Goal: Transaction & Acquisition: Purchase product/service

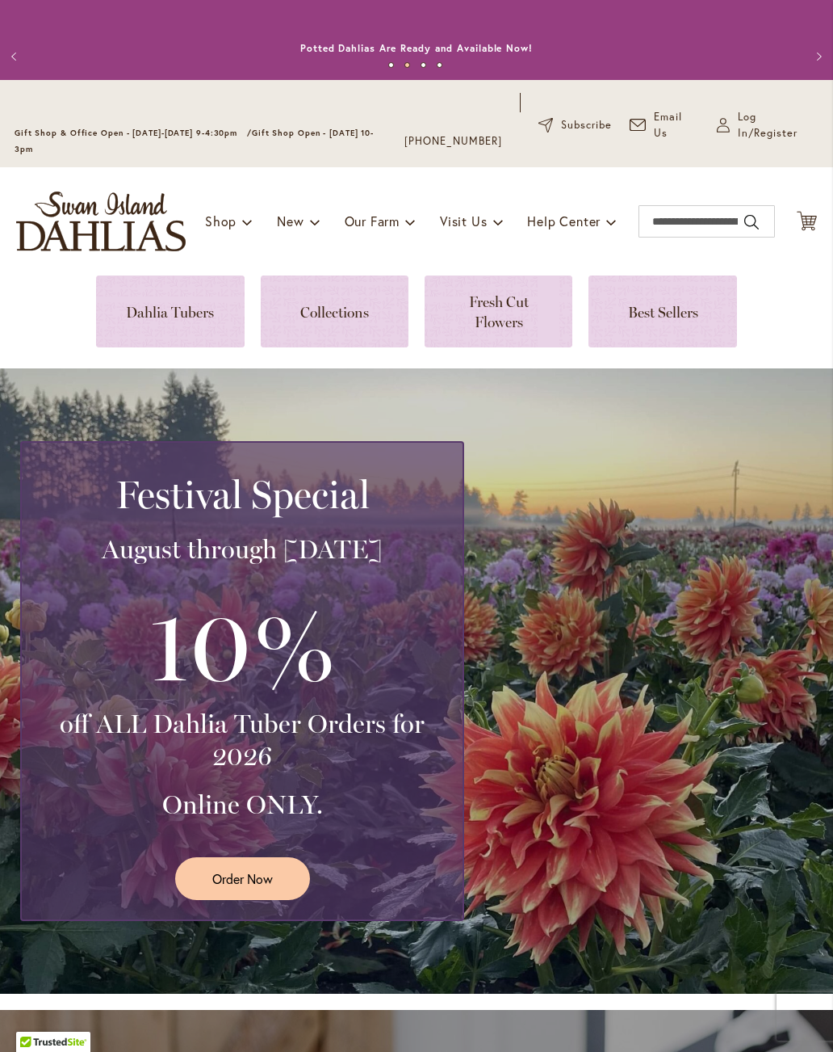
click at [757, 127] on span "Log In/Register" at bounding box center [778, 125] width 81 height 32
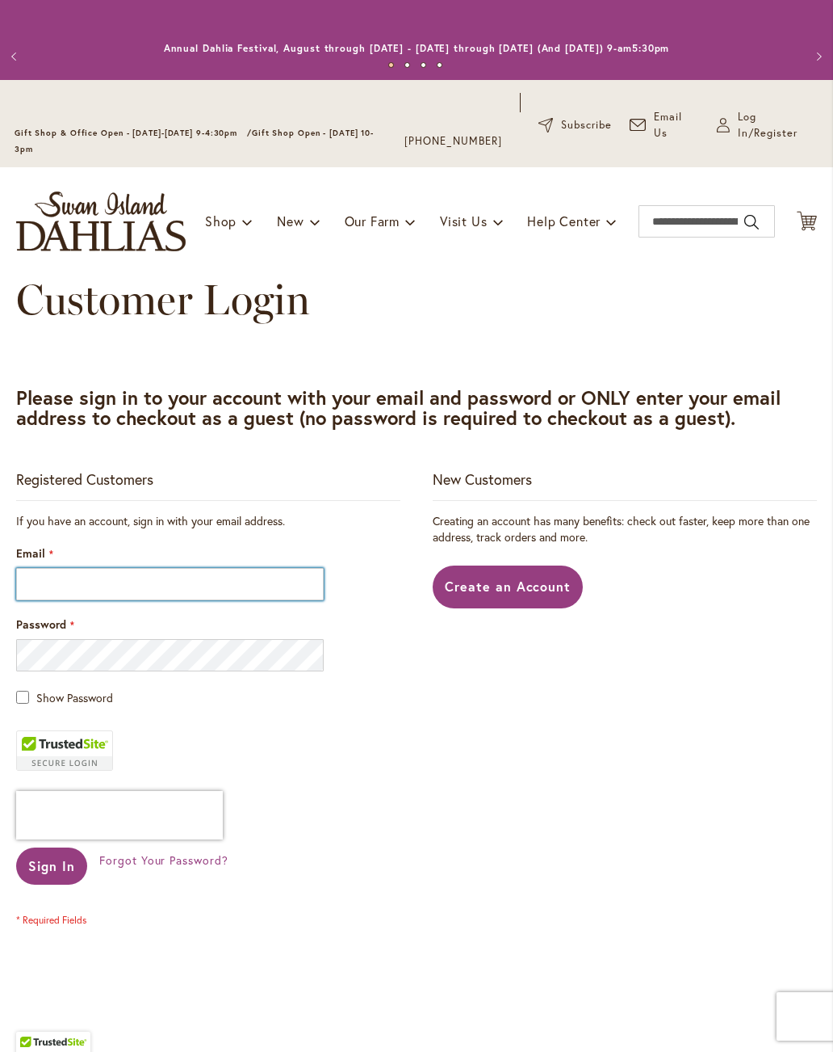
type input "**********"
click at [62, 853] on button "Sign In" at bounding box center [51, 865] width 71 height 37
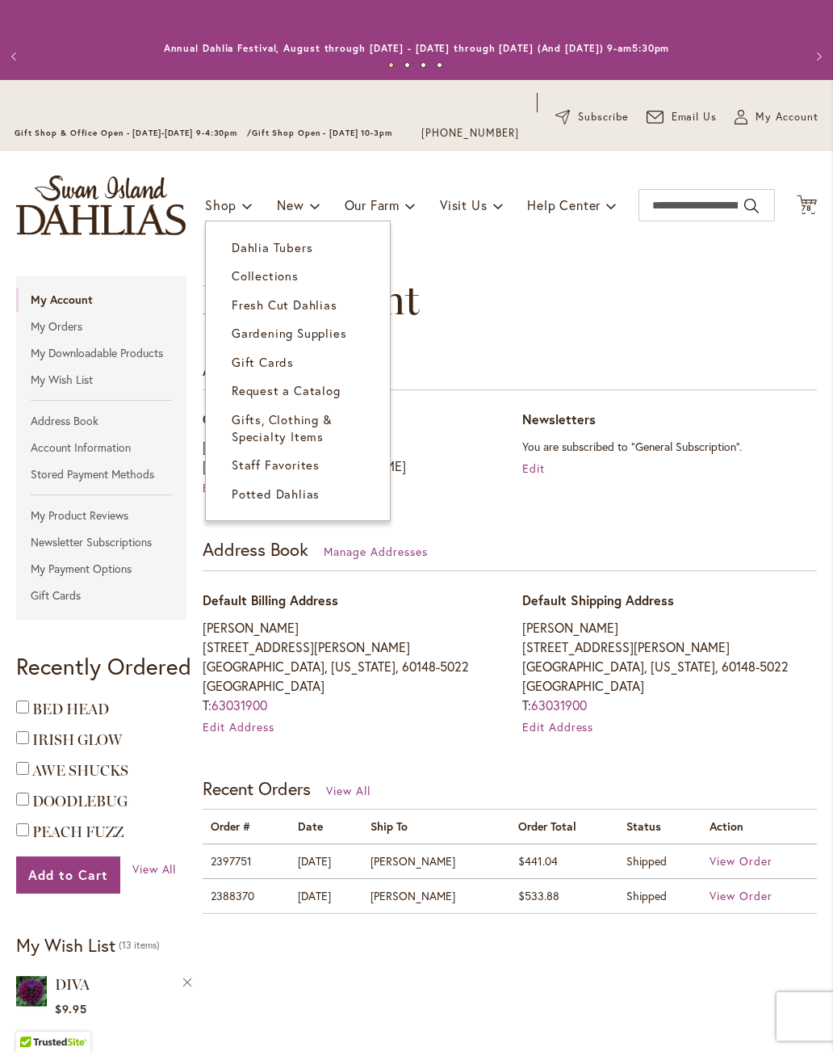
click at [288, 250] on span "Dahlia Tubers" at bounding box center [272, 247] width 81 height 16
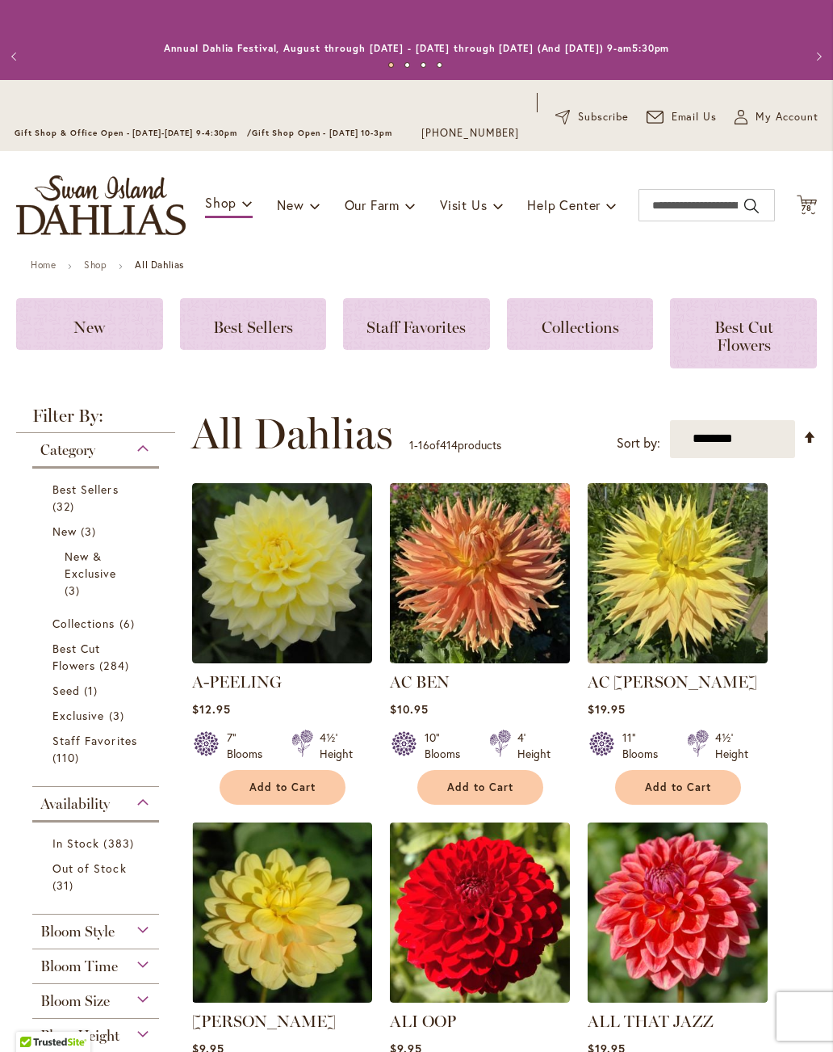
click at [86, 870] on span "Out of Stock" at bounding box center [89, 867] width 74 height 15
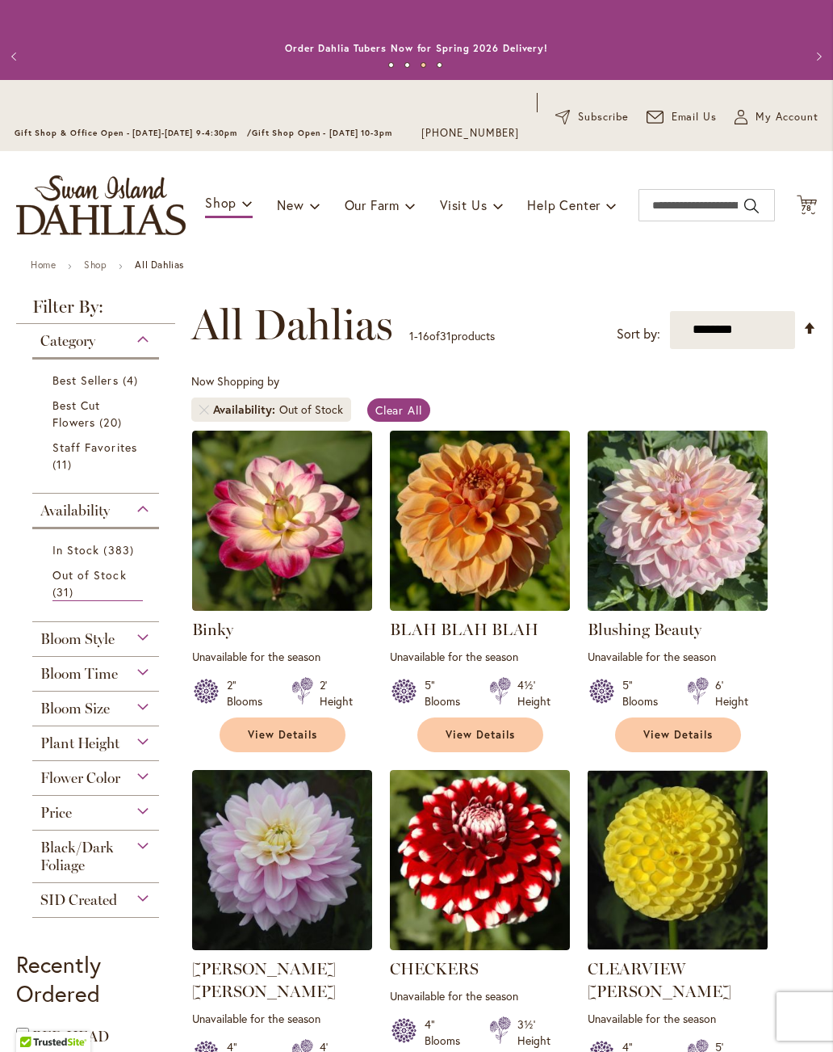
click at [812, 204] on span "78" at bounding box center [807, 208] width 10 height 10
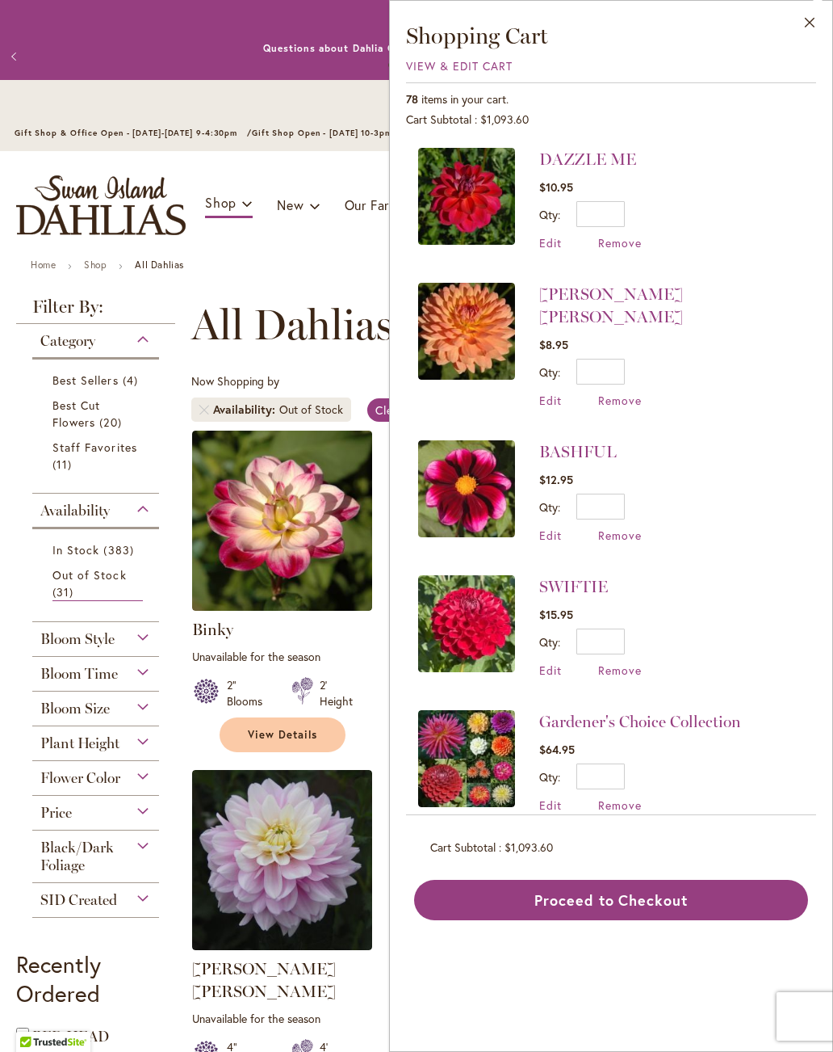
click at [477, 70] on span "View & Edit Cart" at bounding box center [459, 65] width 107 height 15
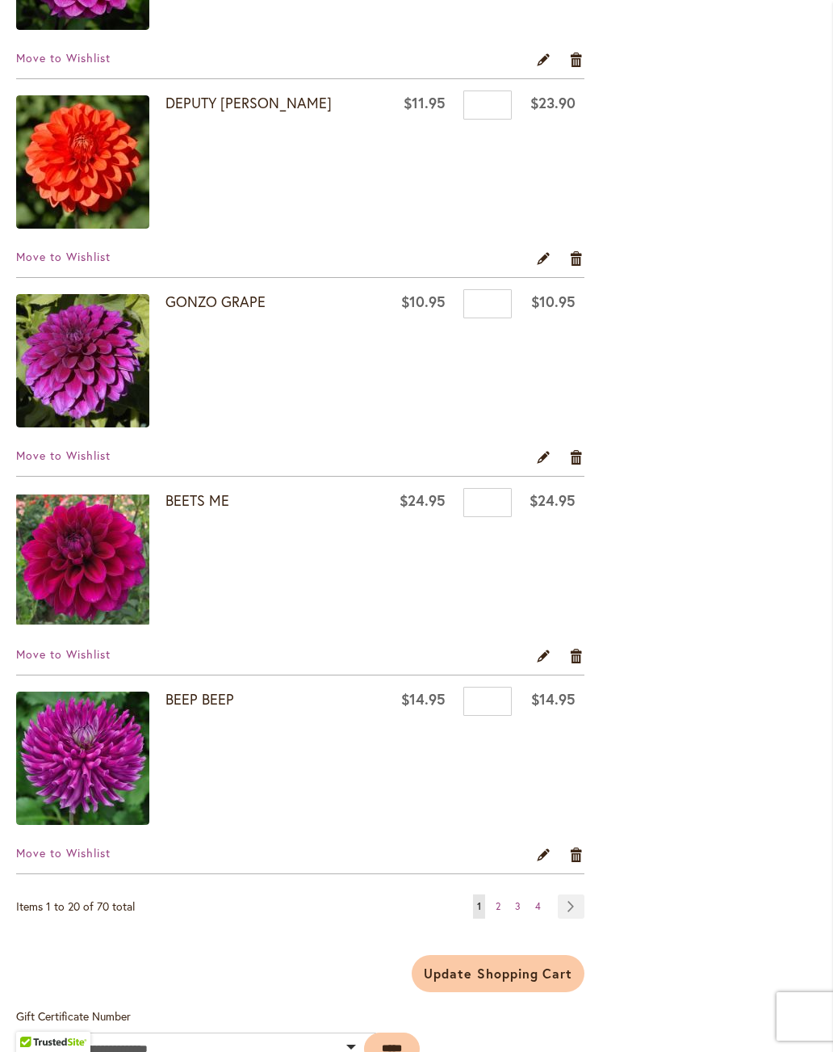
scroll to position [3520, 0]
click at [578, 908] on link "Page Next" at bounding box center [571, 906] width 27 height 24
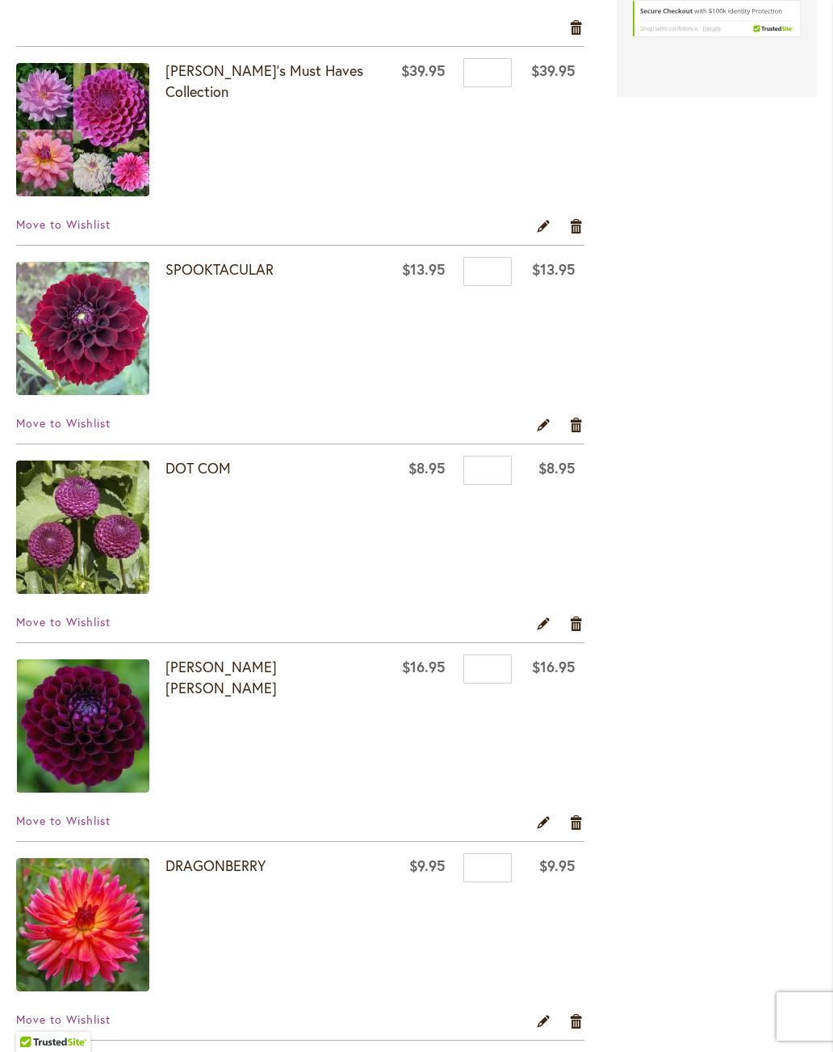
scroll to position [1368, 0]
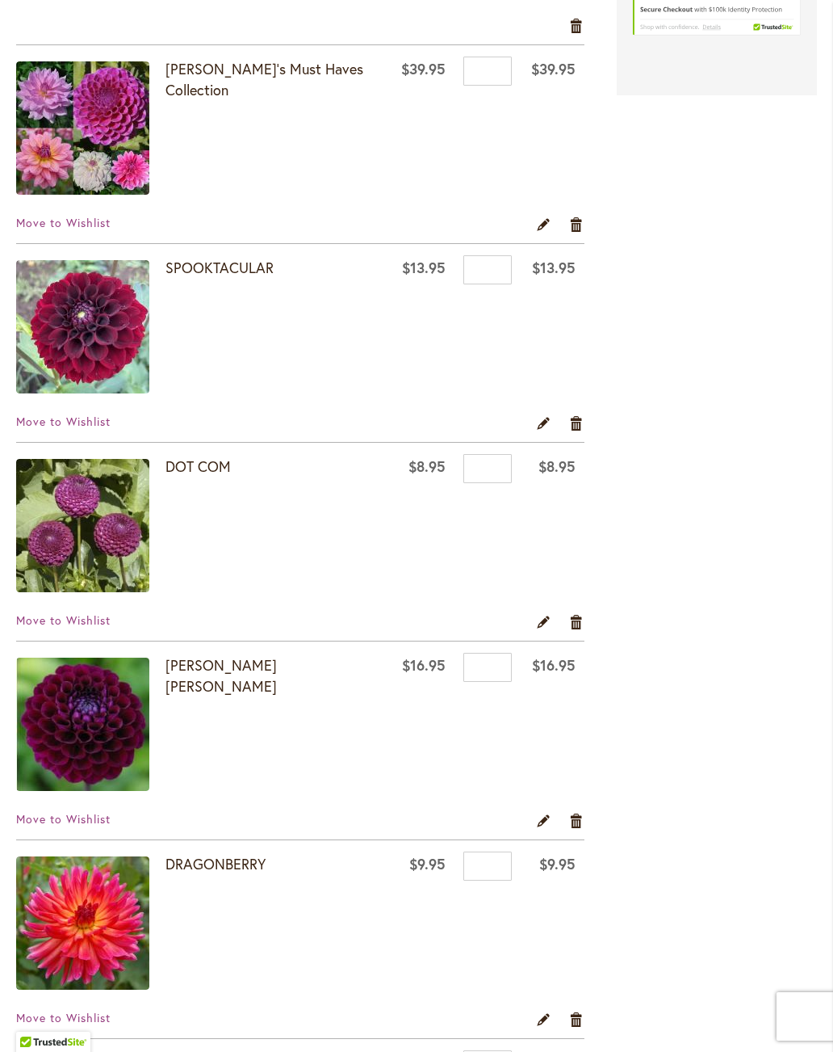
click at [212, 670] on link "[PERSON_NAME] [PERSON_NAME]" at bounding box center [221, 675] width 111 height 40
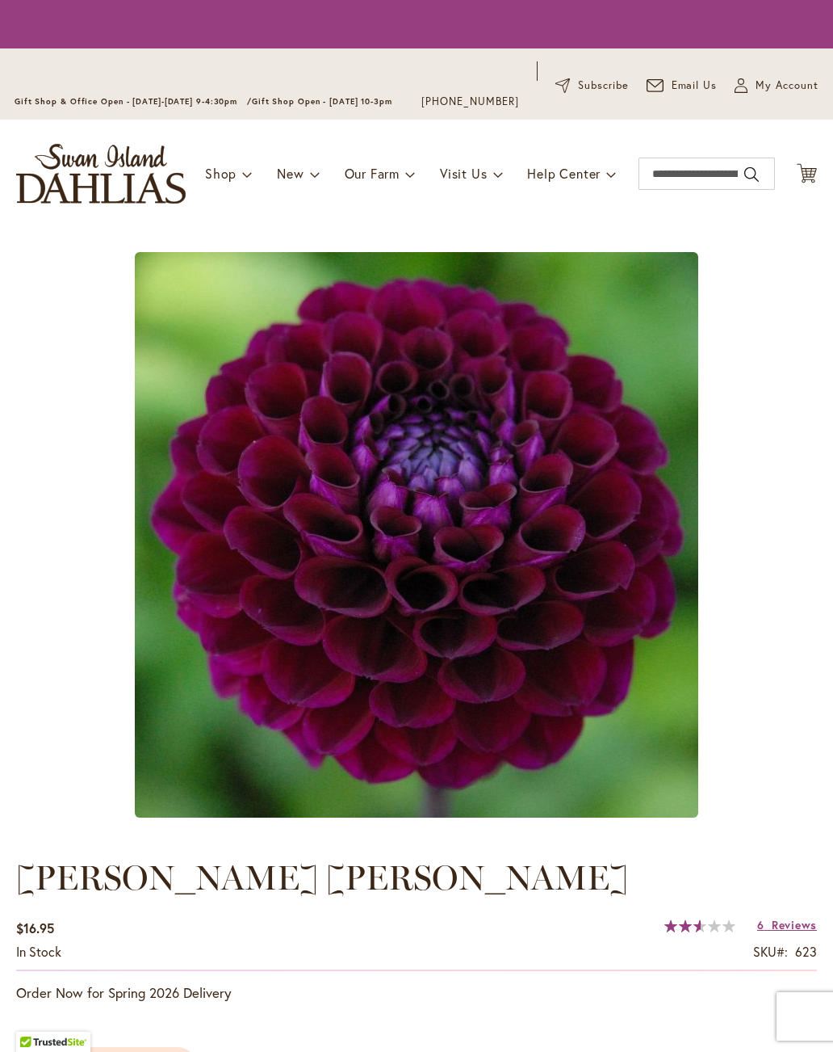
type input "****"
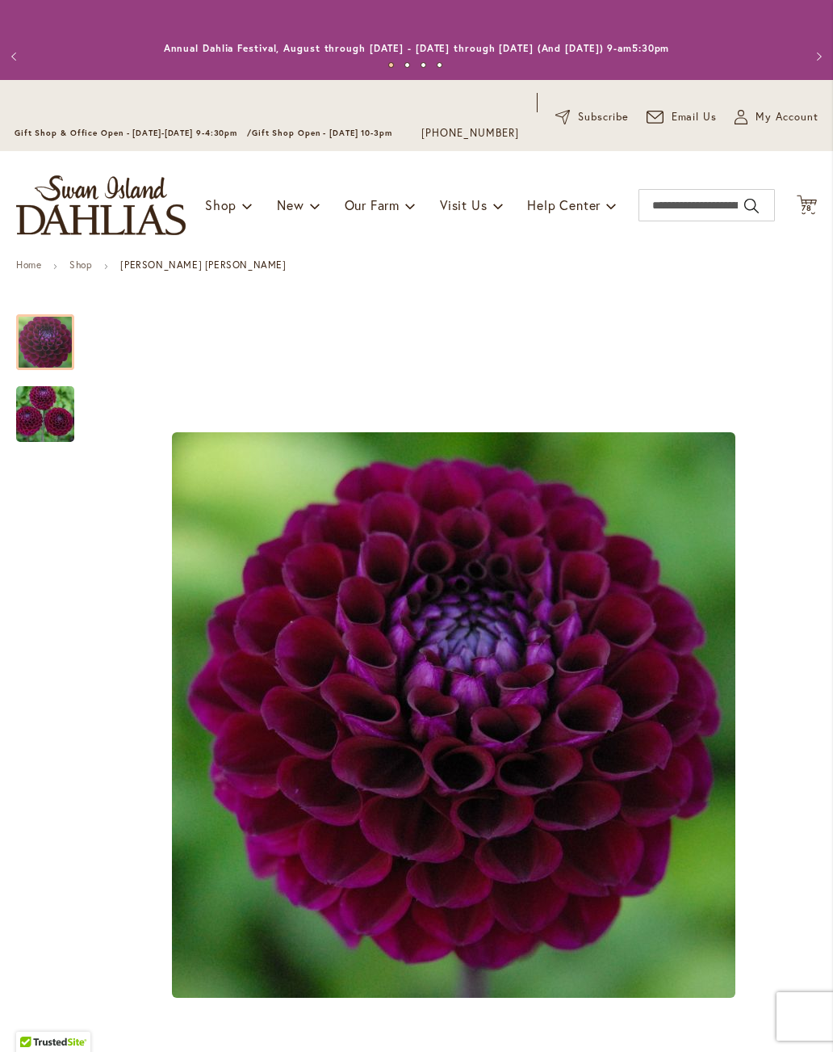
click at [45, 409] on img "JASON MATTHEW" at bounding box center [45, 415] width 116 height 78
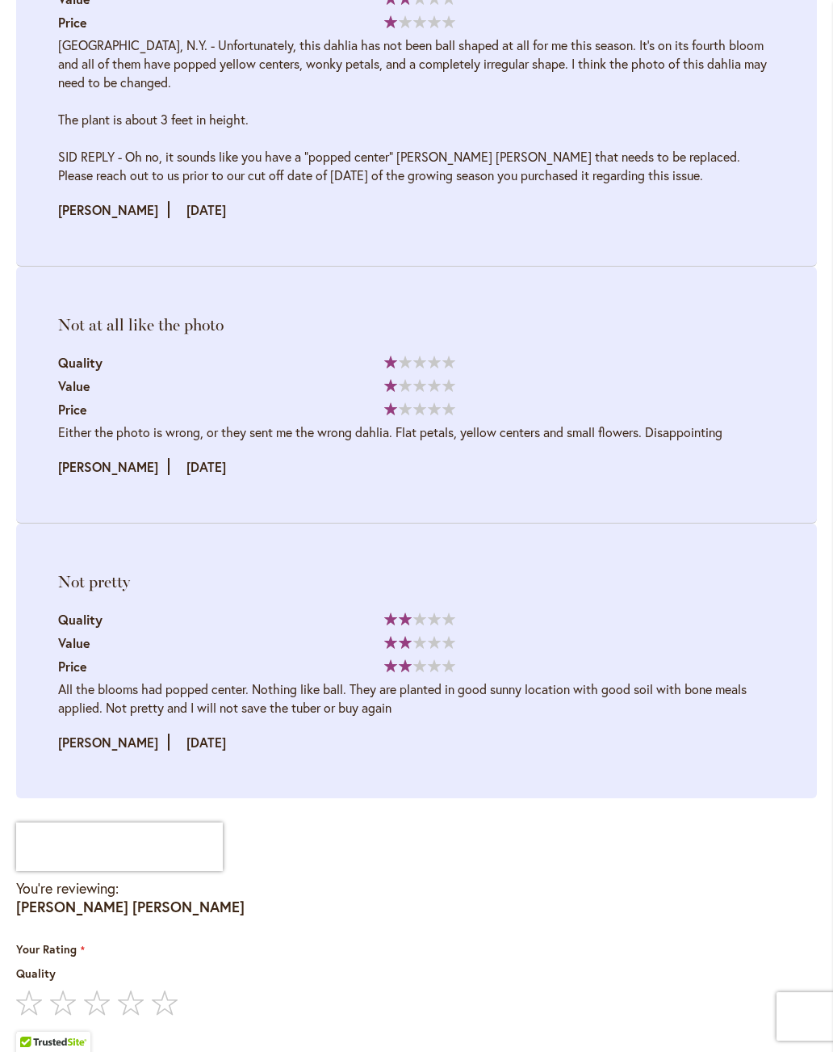
scroll to position [3578, 0]
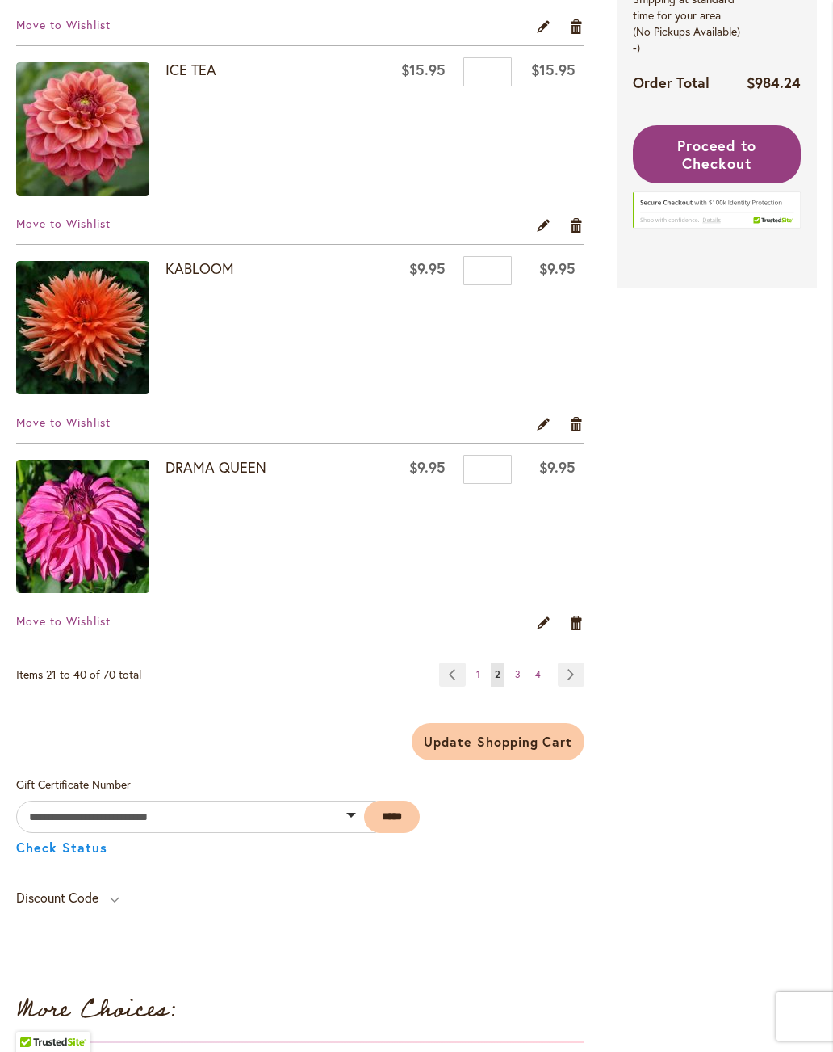
scroll to position [3757, 0]
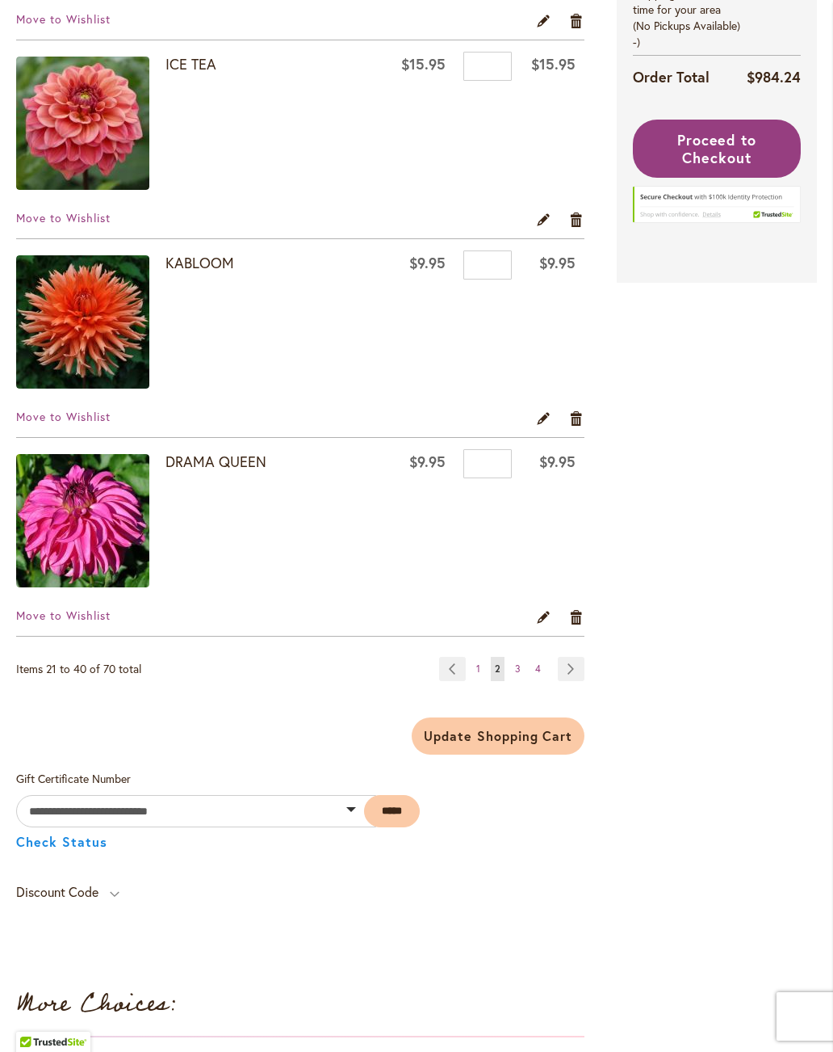
click at [573, 674] on link "Page Next" at bounding box center [571, 669] width 27 height 24
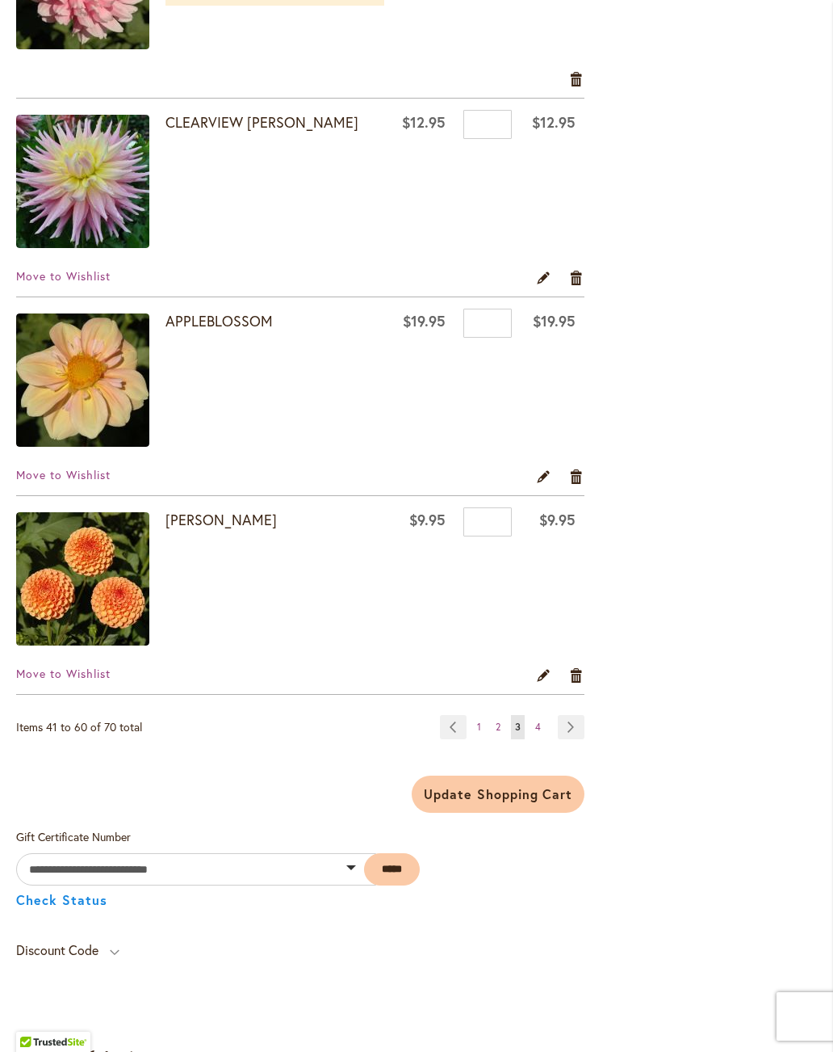
scroll to position [3698, 0]
click at [575, 726] on link "Page Next" at bounding box center [571, 728] width 27 height 24
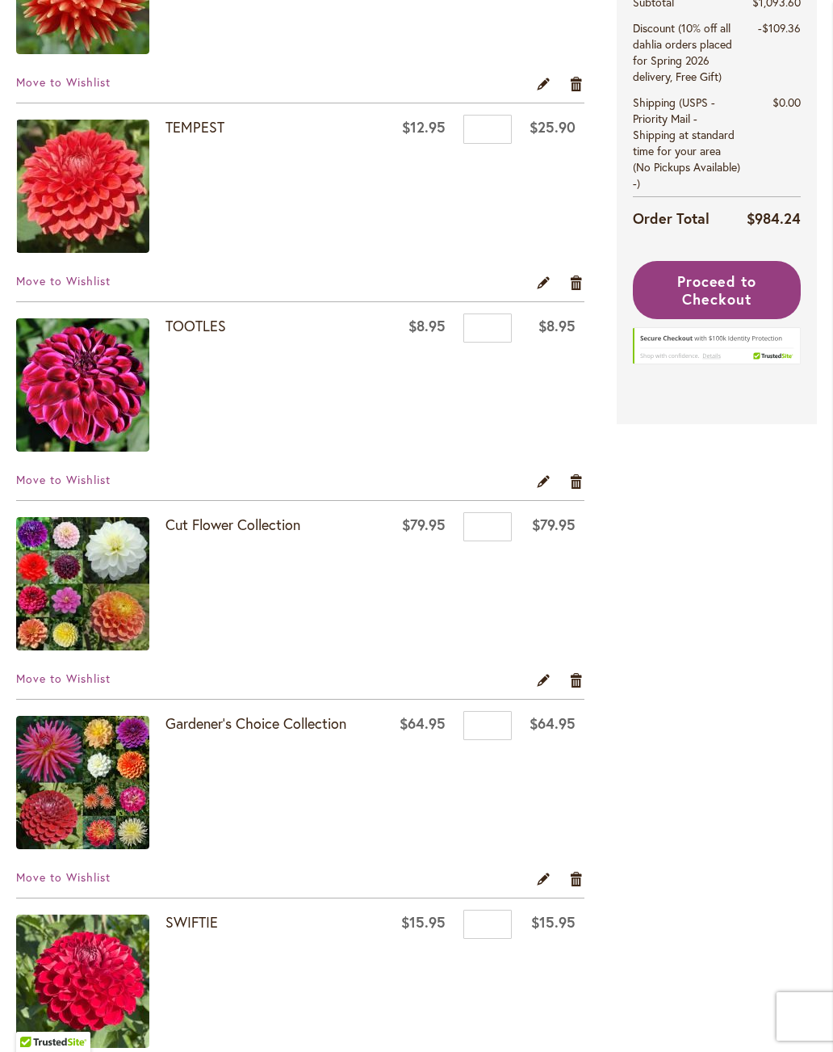
scroll to position [720, 0]
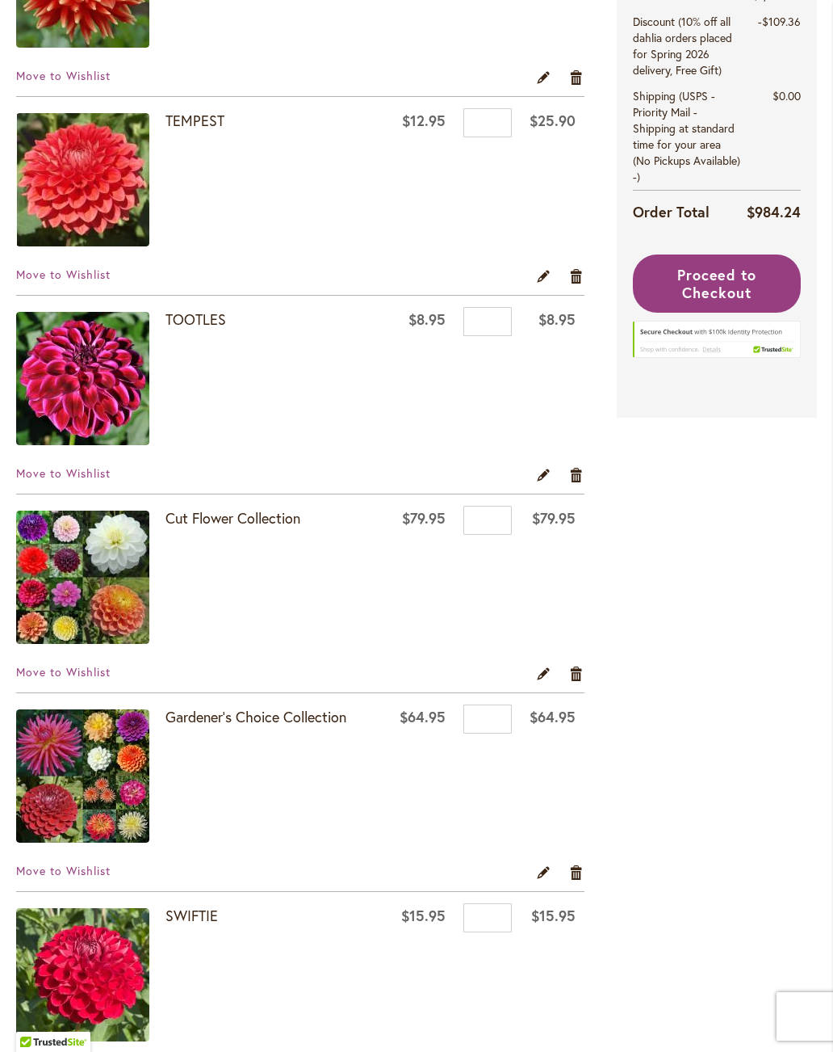
click at [210, 517] on link "Cut Flower Collection" at bounding box center [233, 517] width 135 height 19
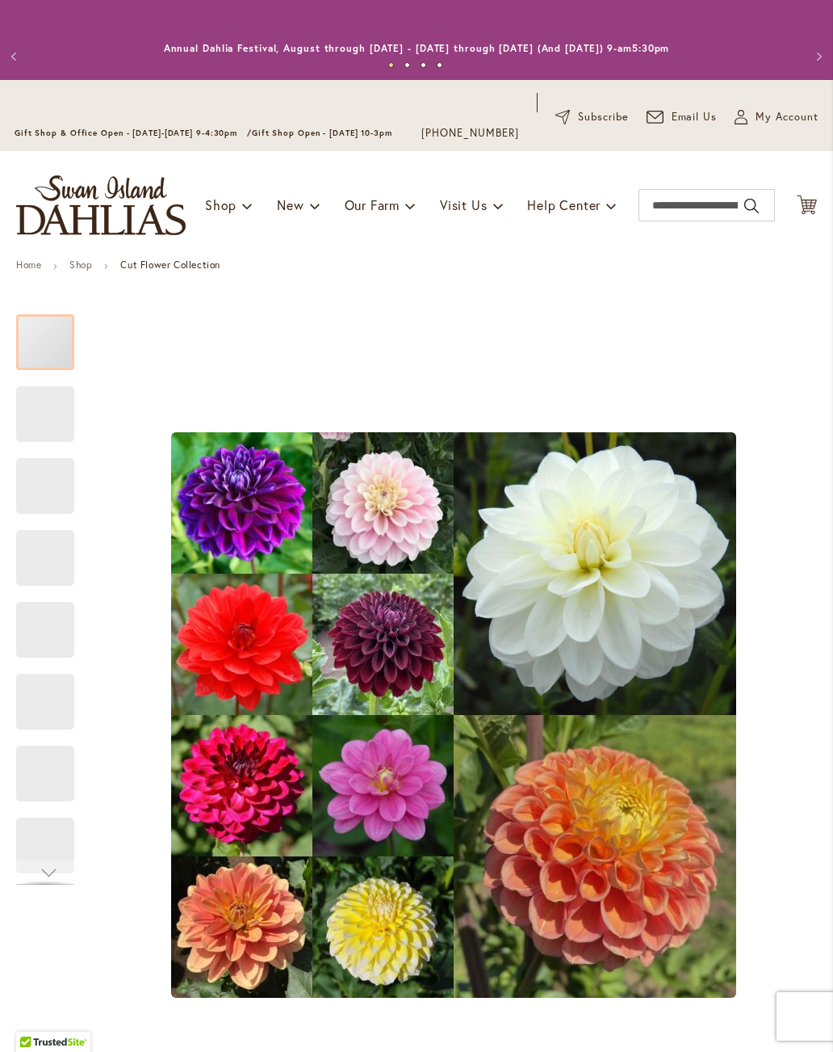
type input "****"
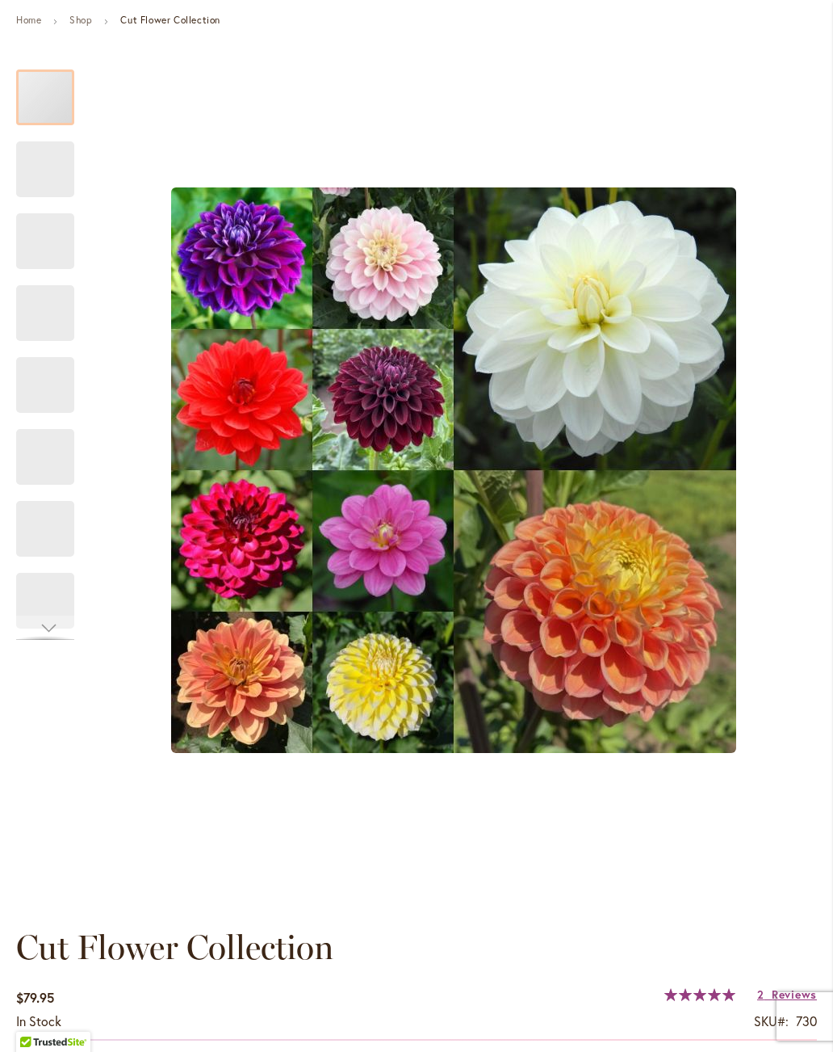
scroll to position [244, 0]
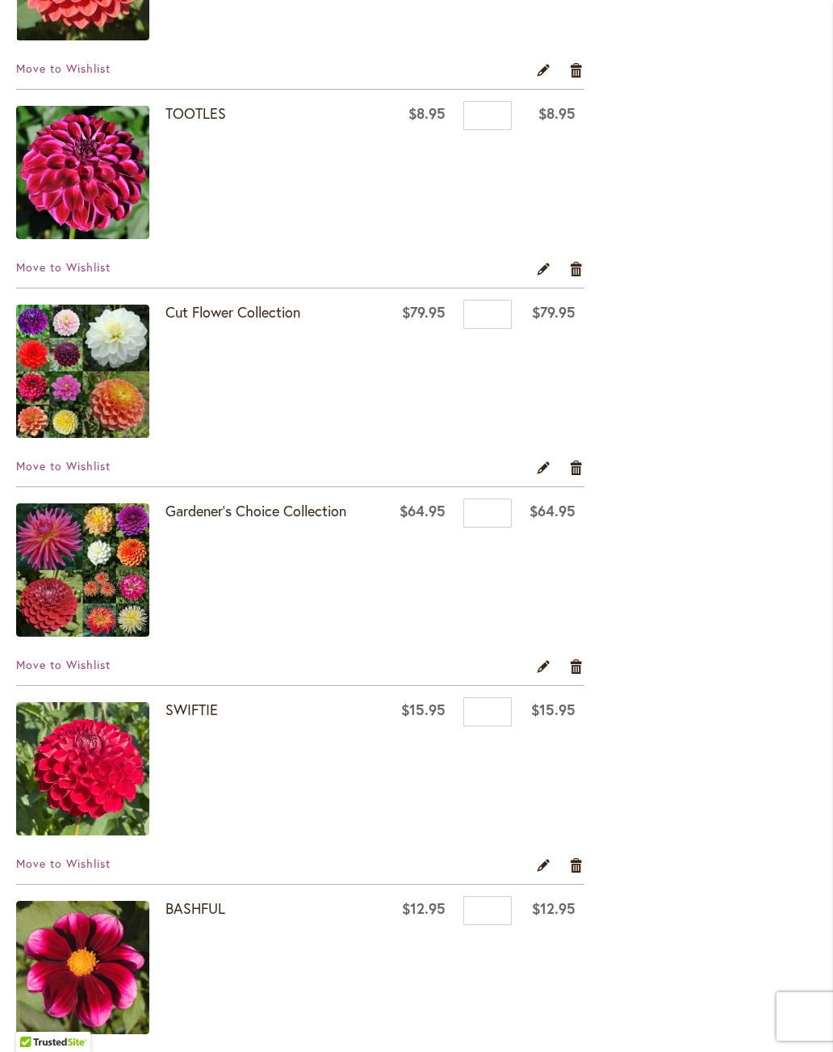
scroll to position [918, 0]
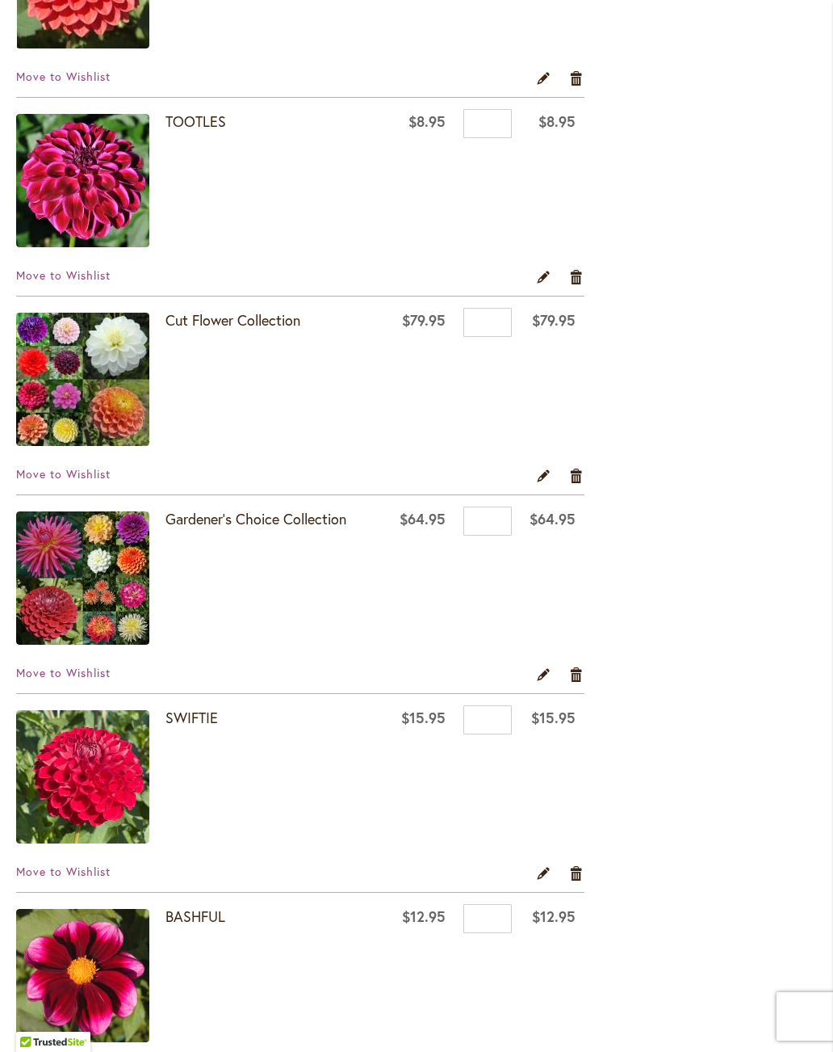
click at [244, 522] on link "Gardener's Choice Collection" at bounding box center [256, 518] width 181 height 19
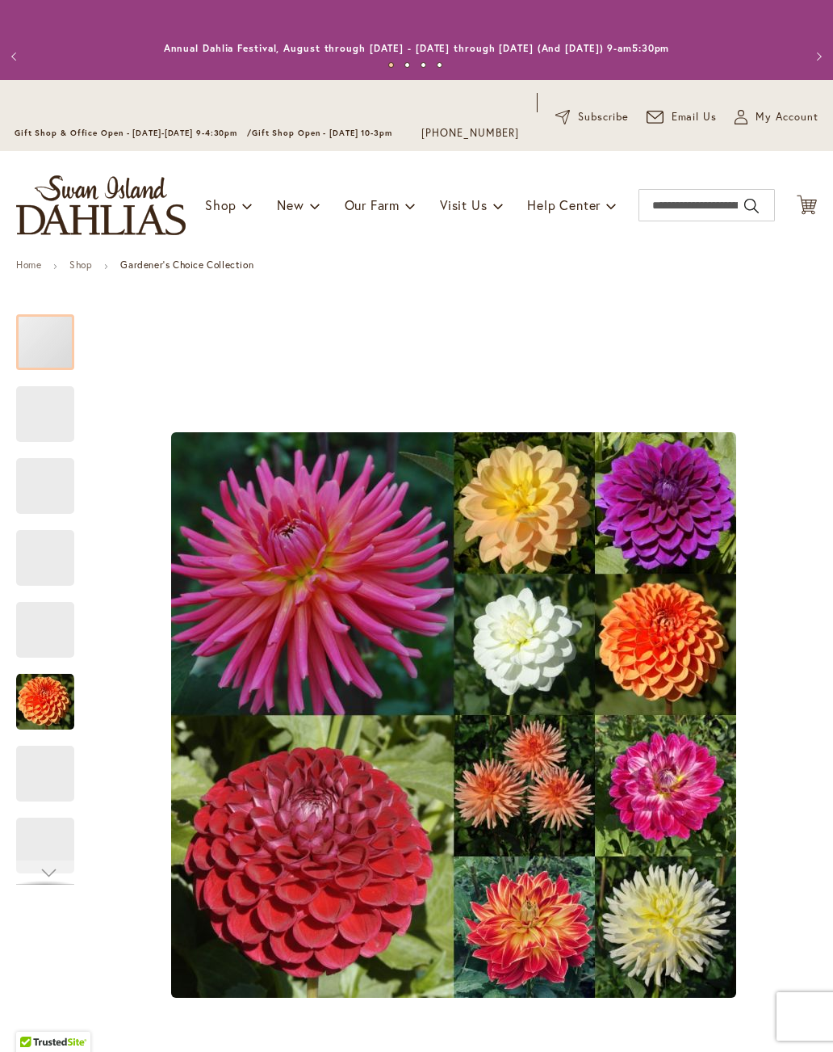
type input "****"
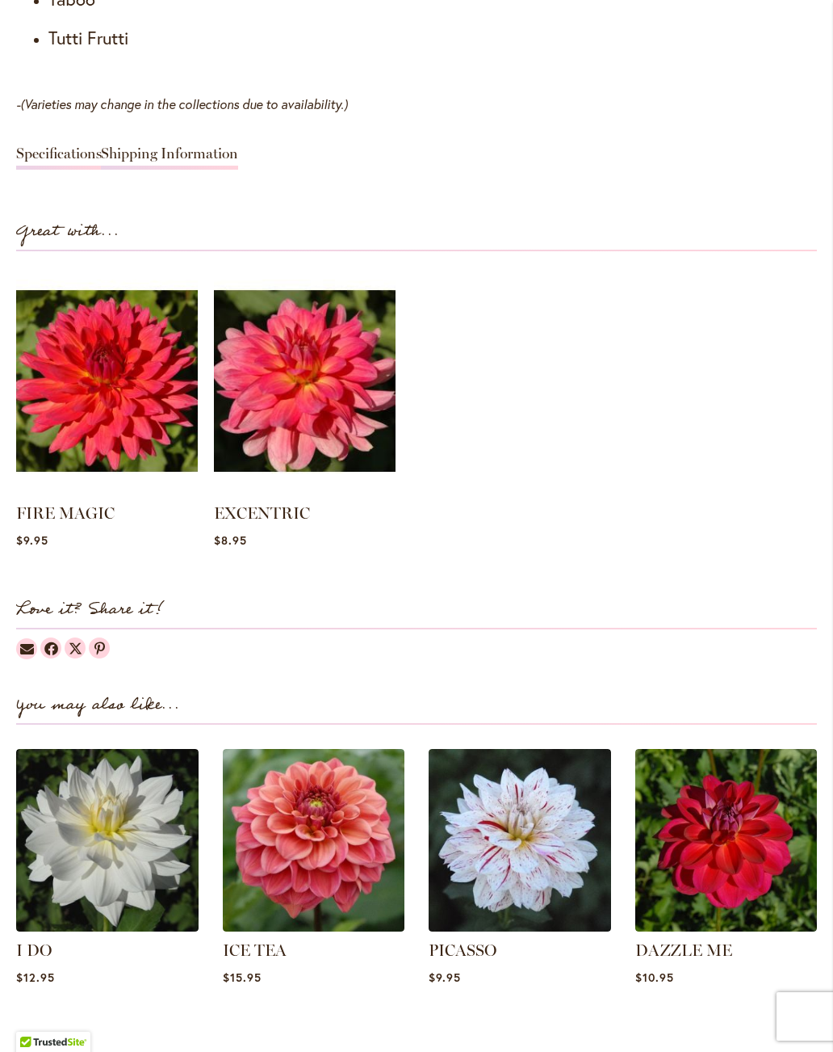
scroll to position [2156, 0]
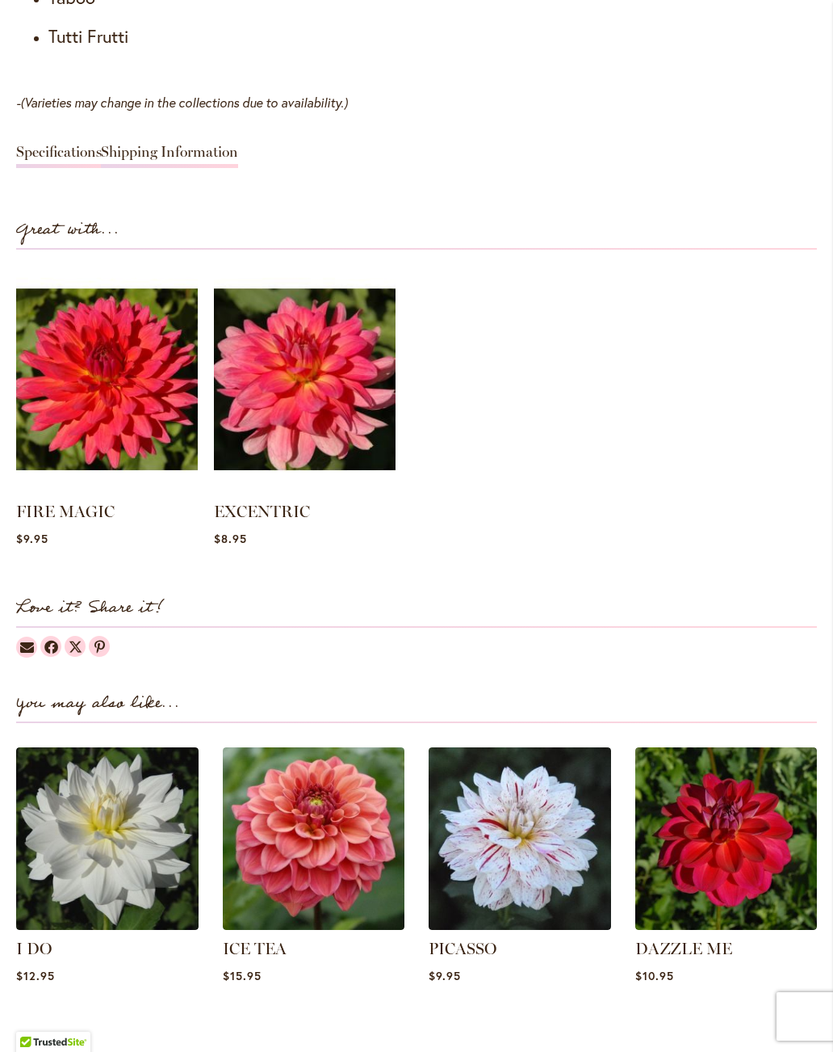
click at [832, 565] on div "Skip to Content Gift Shop & Office Open - Monday-Friday 9-4:30pm / Gift Shop Op…" at bounding box center [416, 407] width 833 height 4966
click at [58, 508] on link "FIRE MAGIC" at bounding box center [65, 511] width 99 height 19
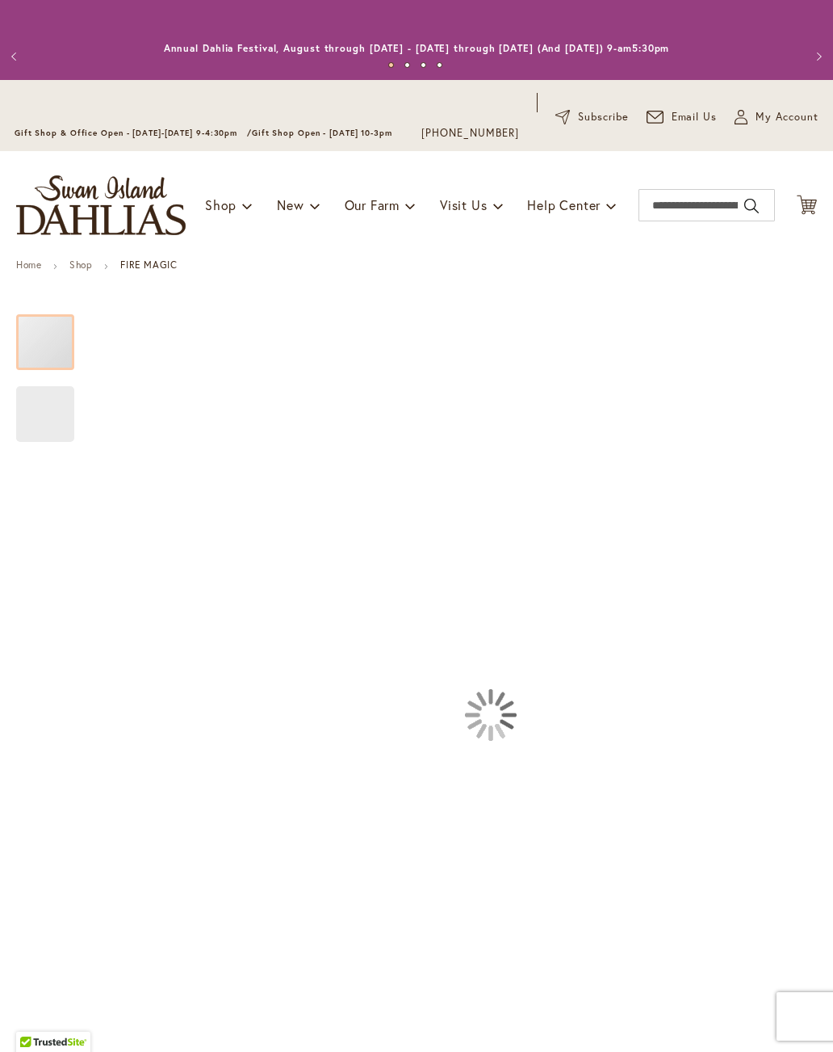
type input "****"
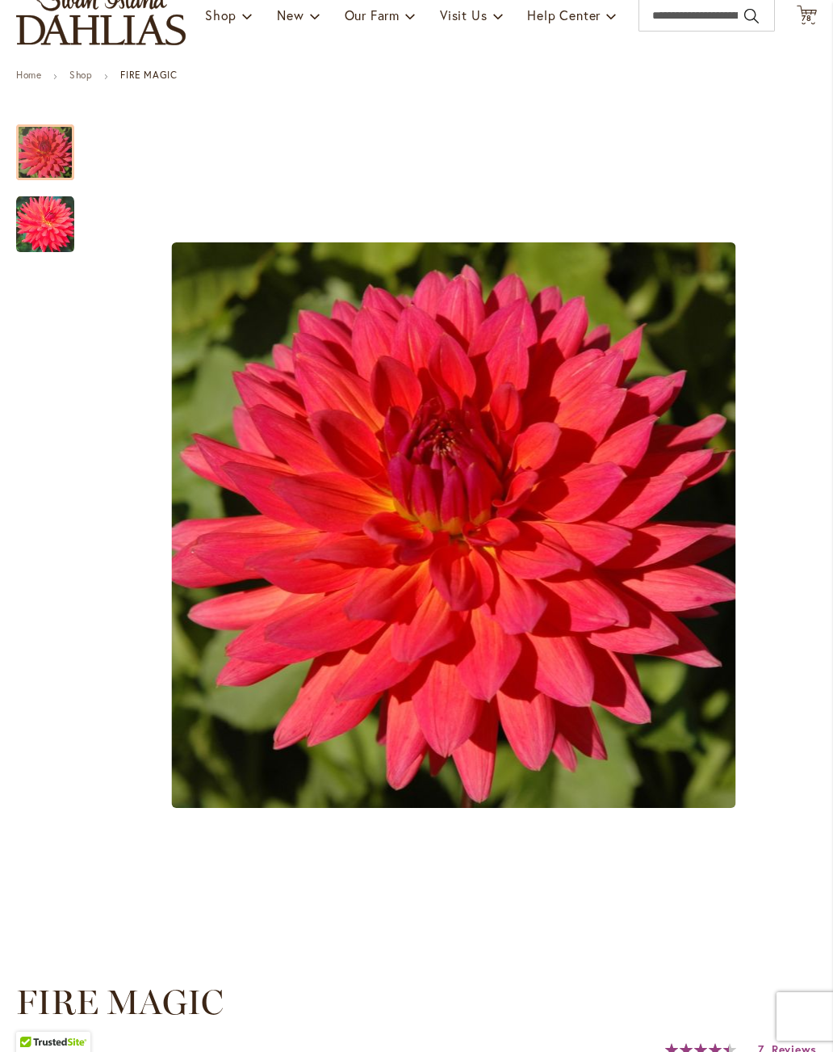
scroll to position [183, 0]
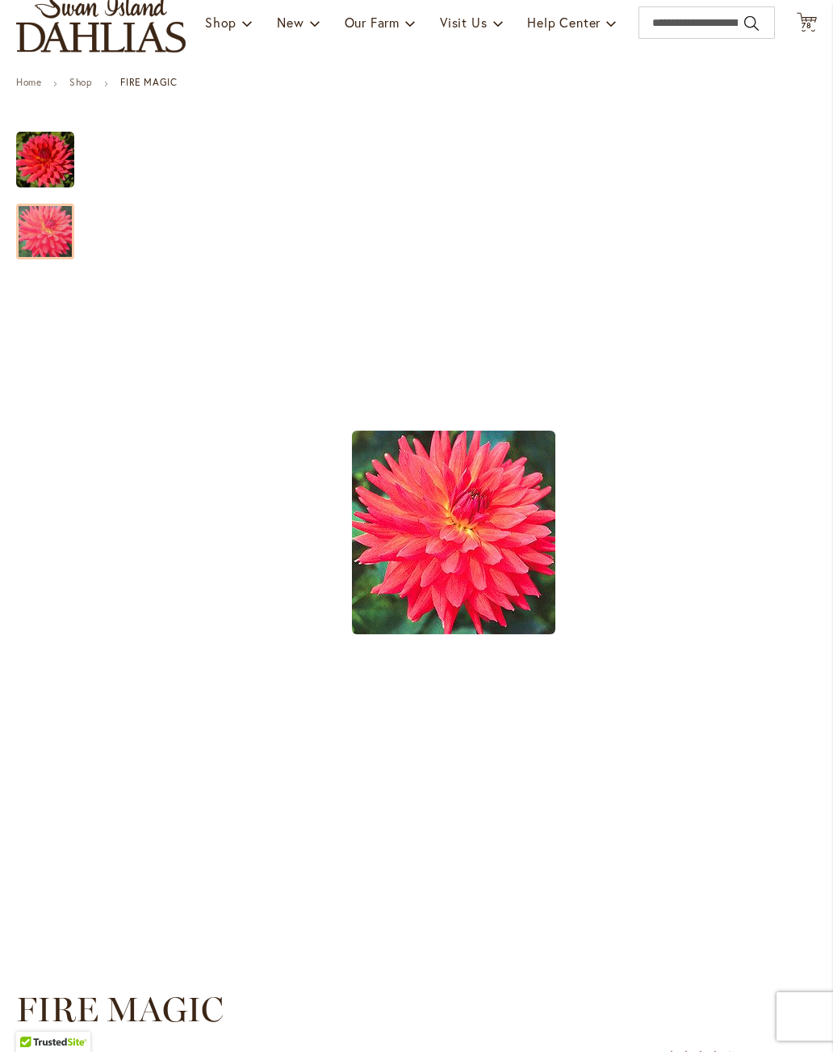
click at [44, 232] on img "FIRE MAGIC" at bounding box center [45, 232] width 58 height 58
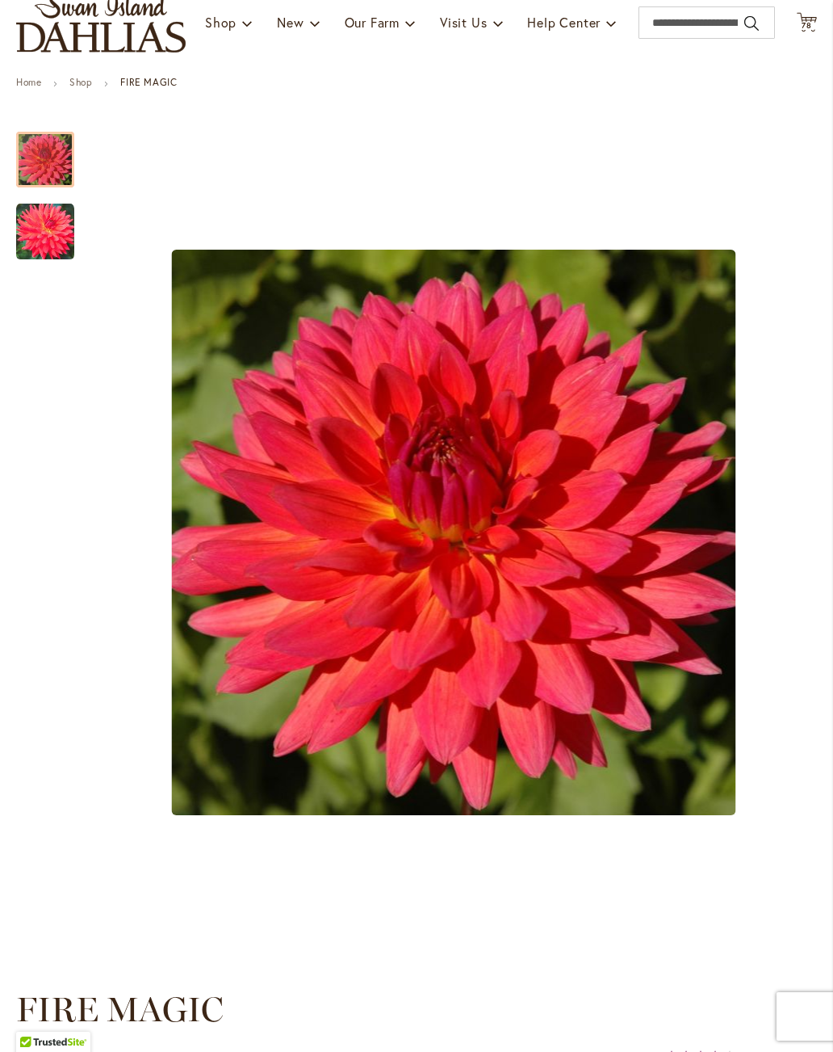
click at [40, 172] on div at bounding box center [45, 160] width 58 height 56
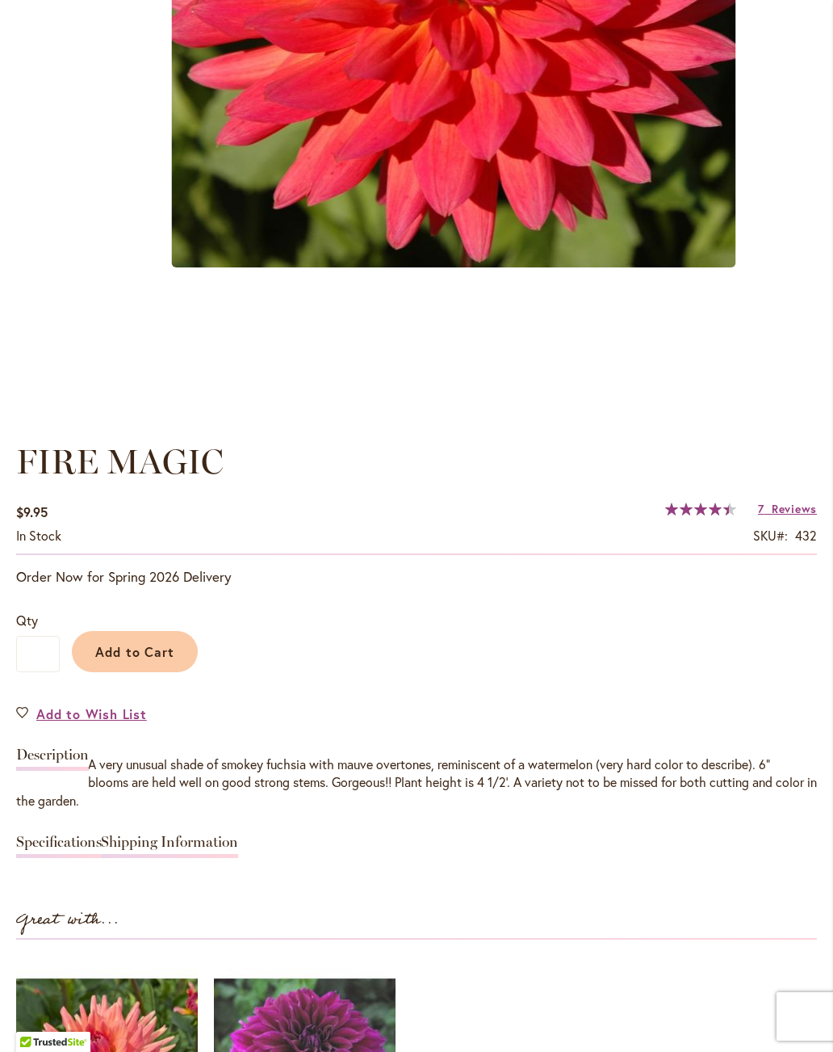
scroll to position [796, 0]
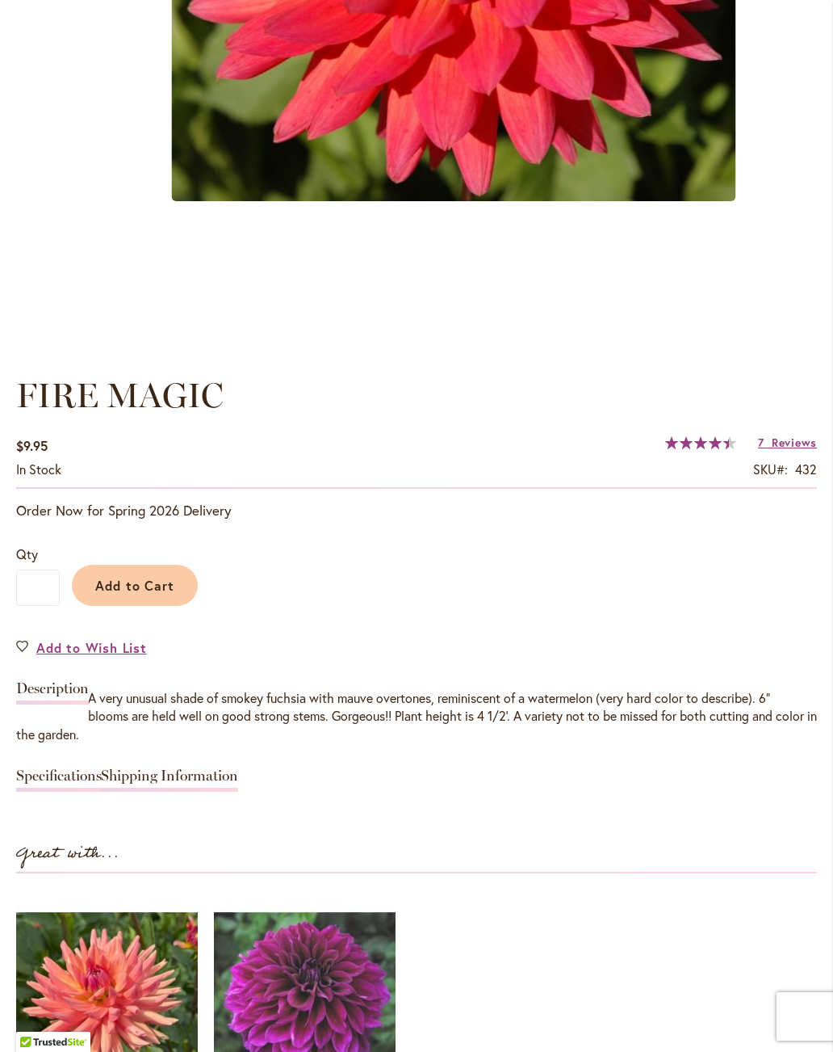
click at [118, 584] on span "Add to Cart" at bounding box center [135, 585] width 80 height 17
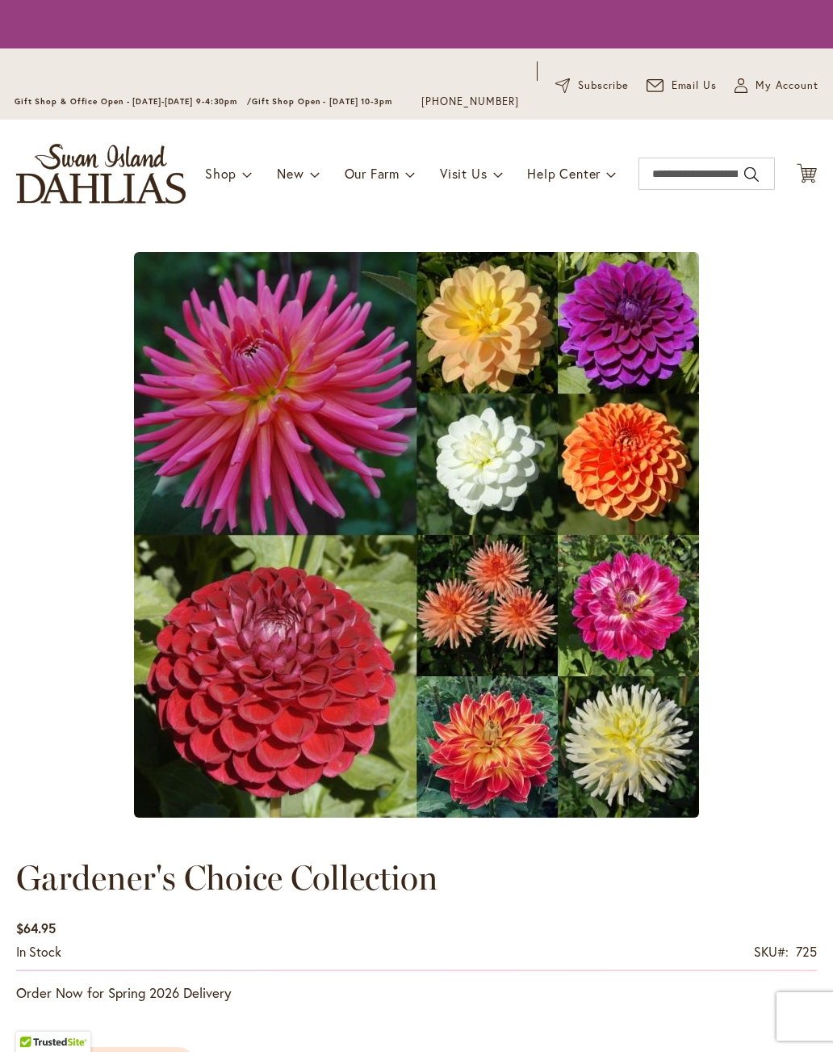
type input "****"
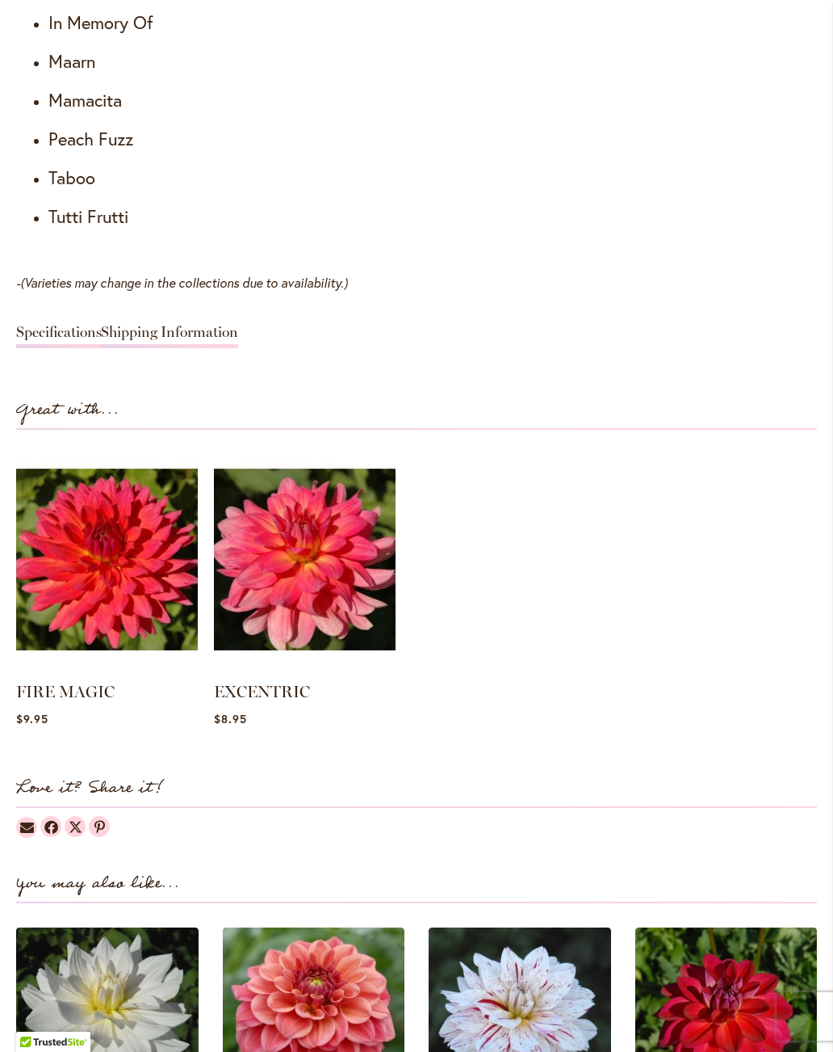
scroll to position [1978, 0]
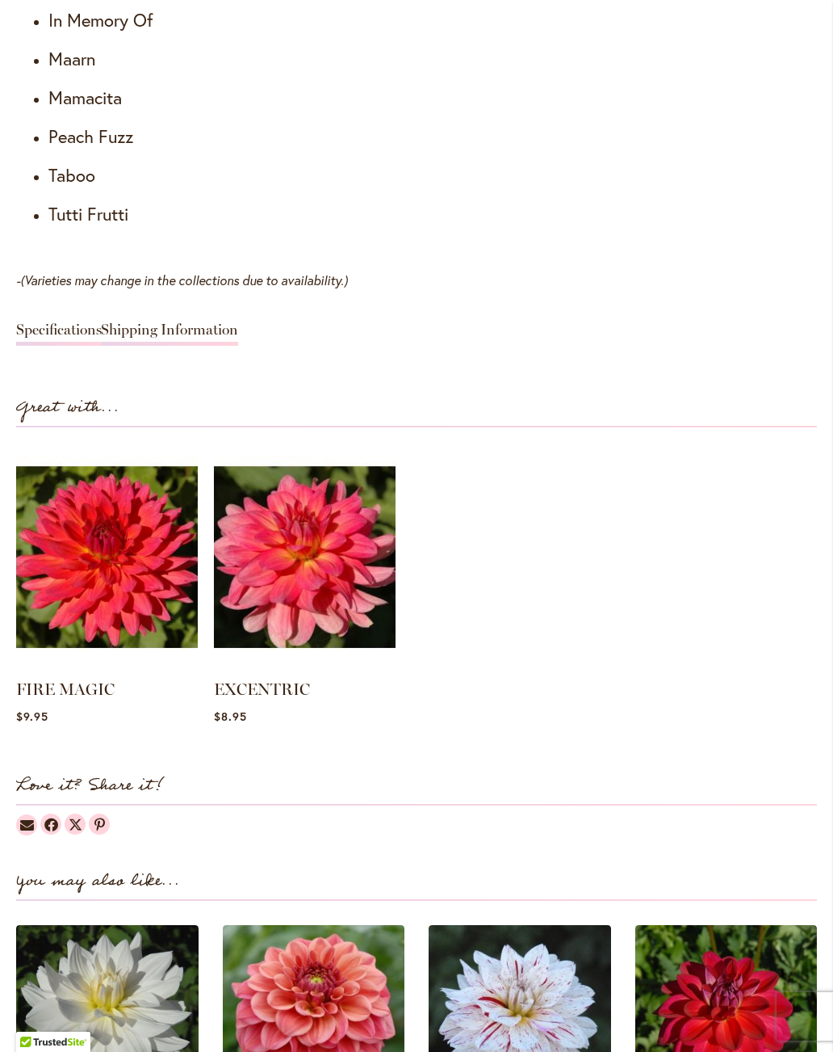
click at [80, 696] on link "FIRE MAGIC" at bounding box center [65, 688] width 99 height 19
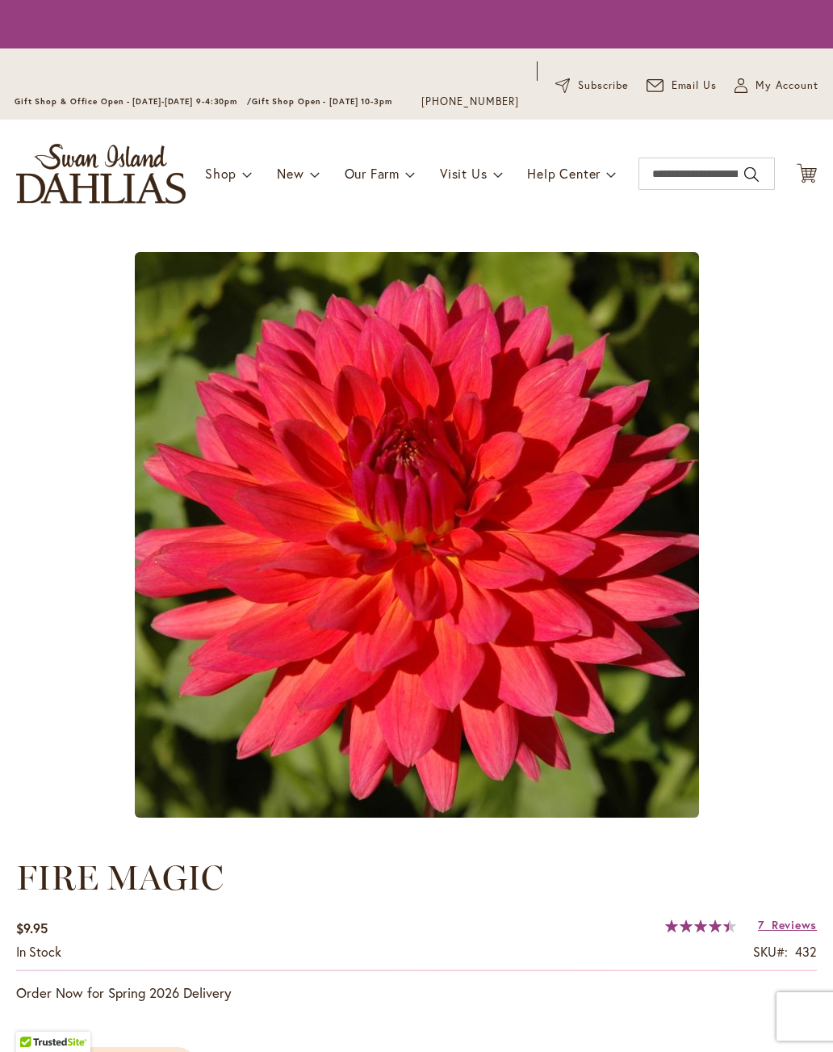
type input "****"
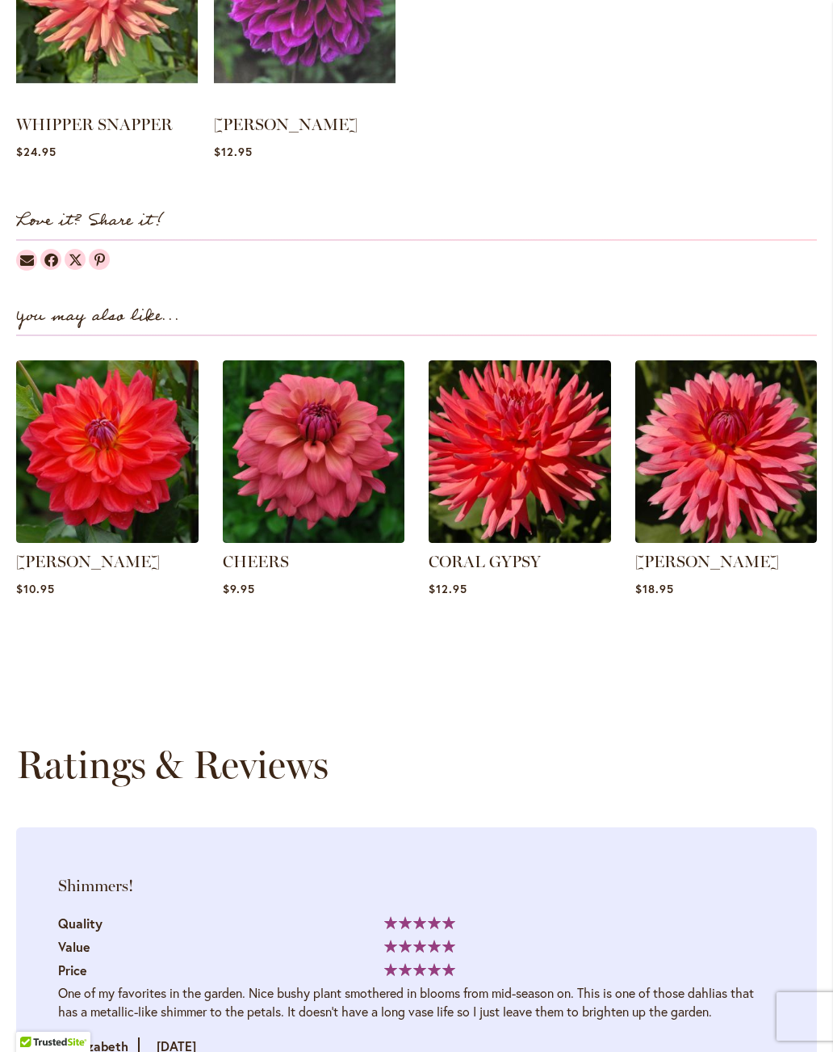
scroll to position [1808, 0]
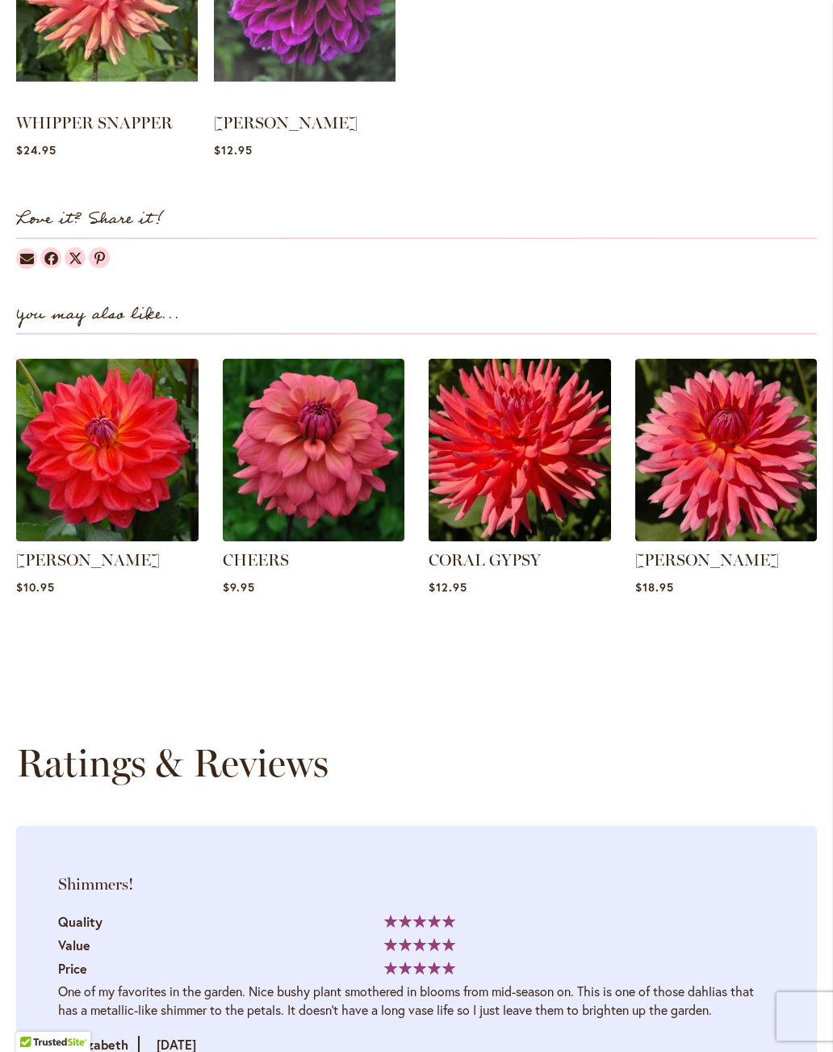
click at [464, 565] on link "CORAL GYPSY" at bounding box center [485, 559] width 112 height 19
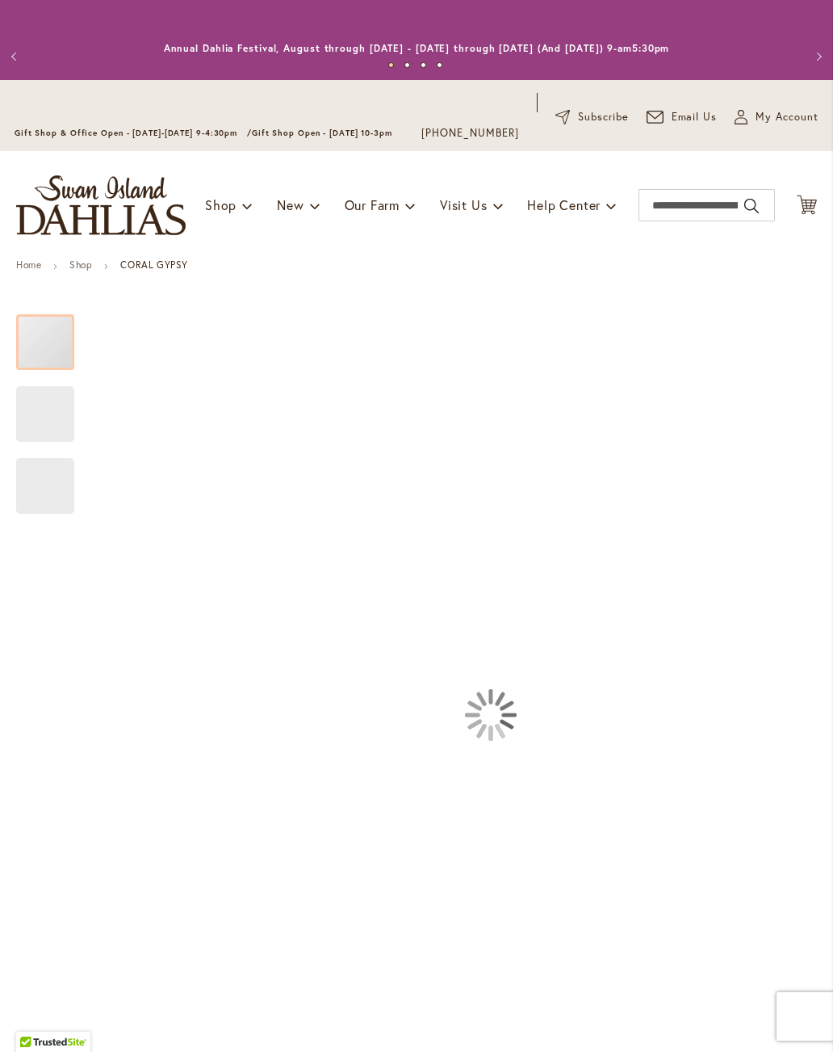
type input "****"
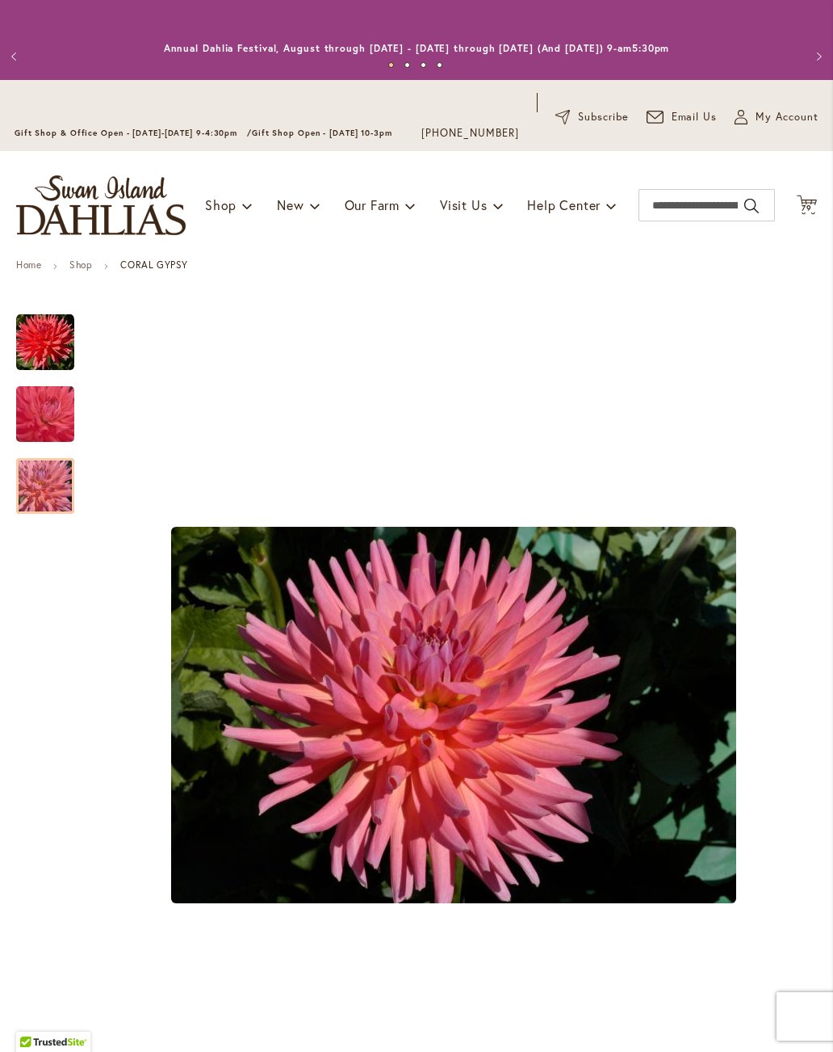
click at [42, 480] on img "CORAL GYPSY" at bounding box center [45, 486] width 116 height 78
click at [52, 458] on div at bounding box center [45, 486] width 58 height 56
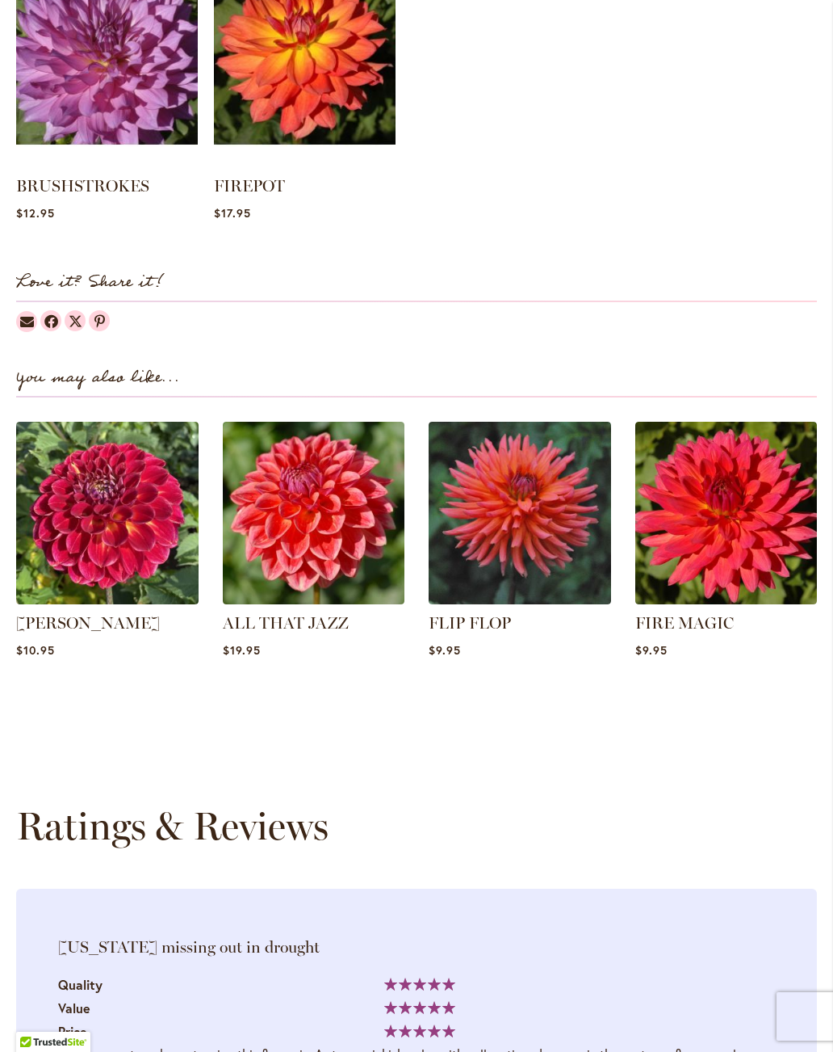
scroll to position [1728, 0]
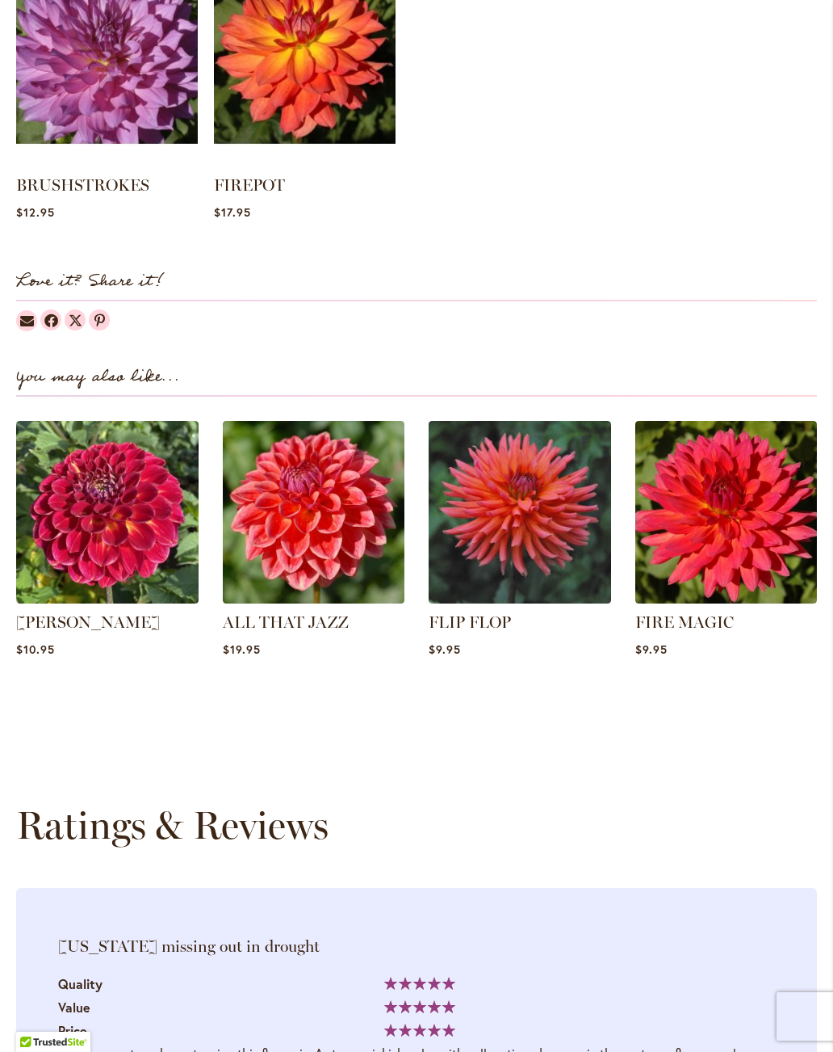
click at [461, 623] on link "FLIP FLOP" at bounding box center [470, 621] width 82 height 19
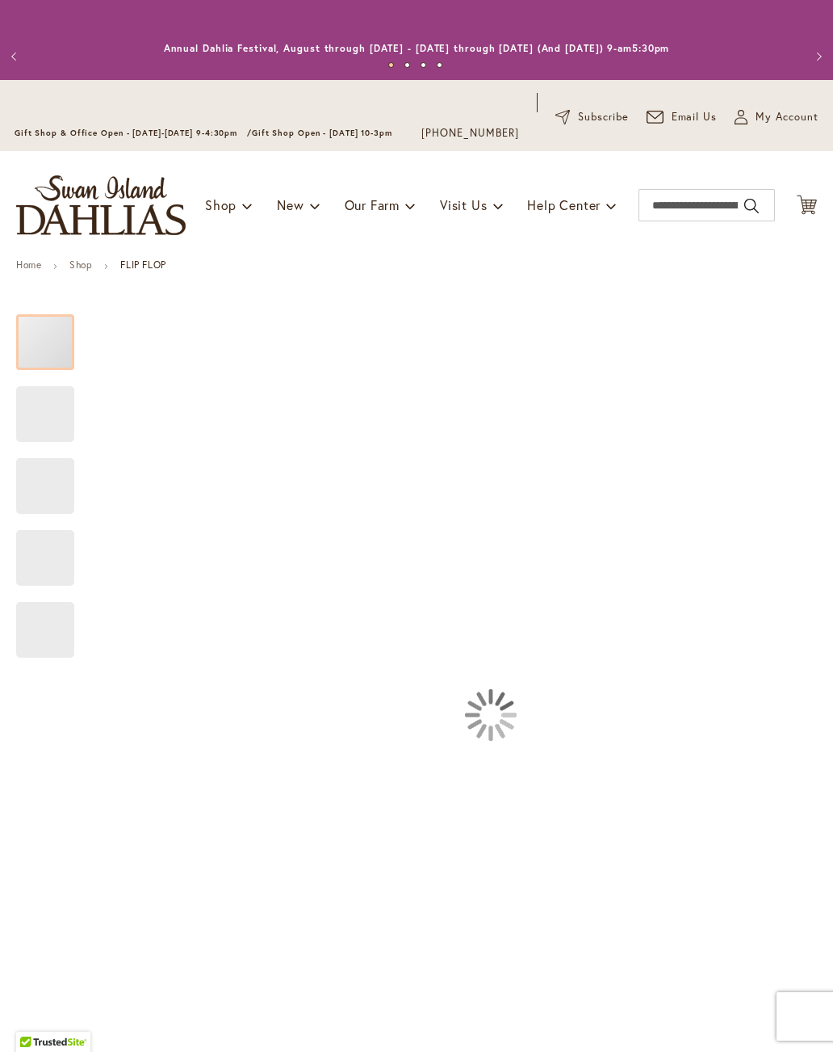
type input "****"
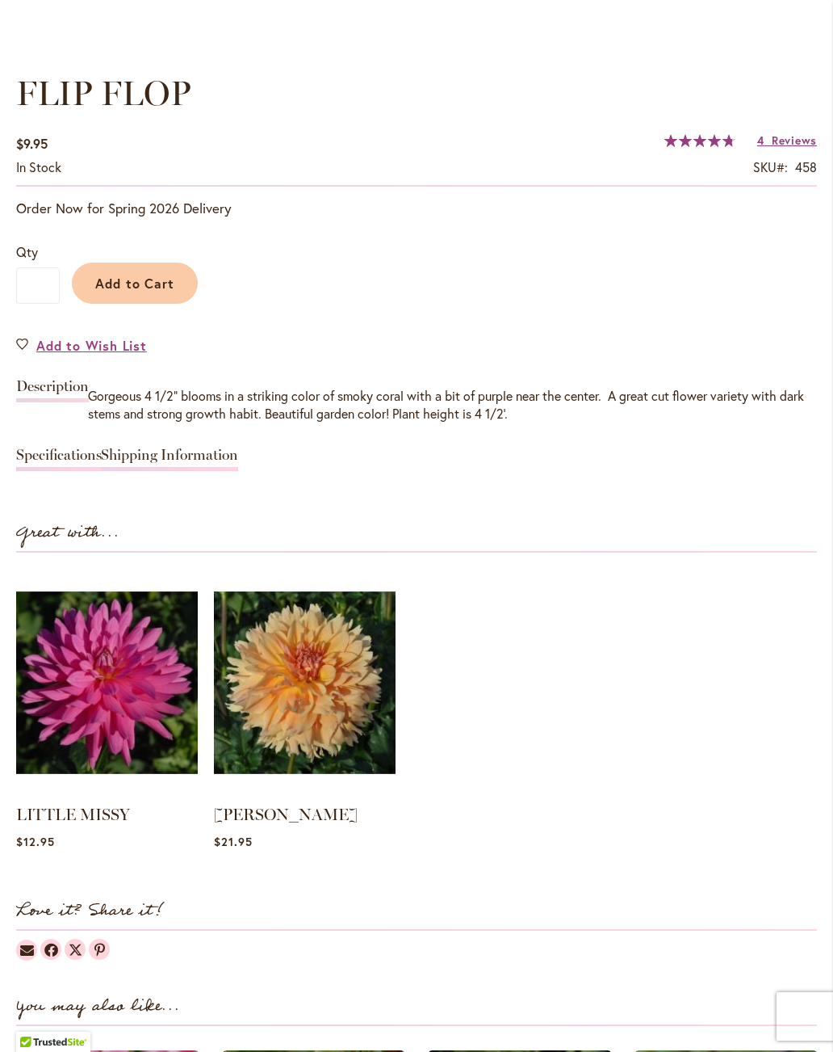
scroll to position [1099, 0]
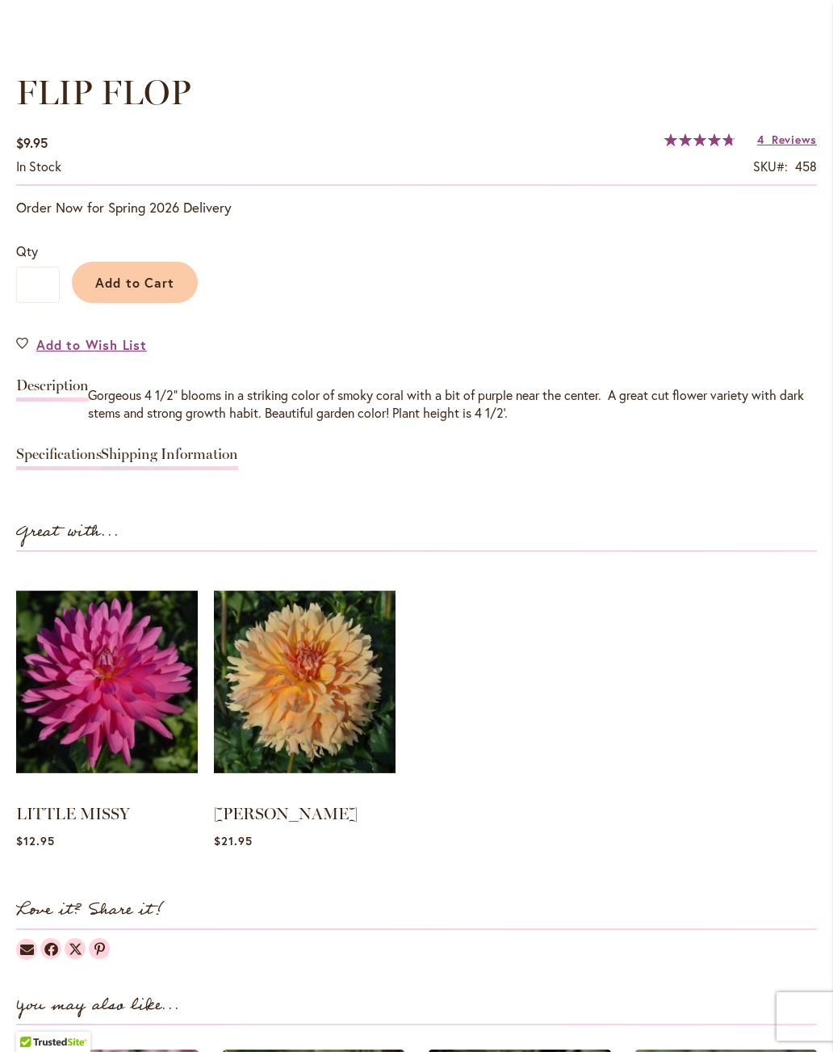
click at [47, 450] on link "Specifications" at bounding box center [59, 458] width 86 height 23
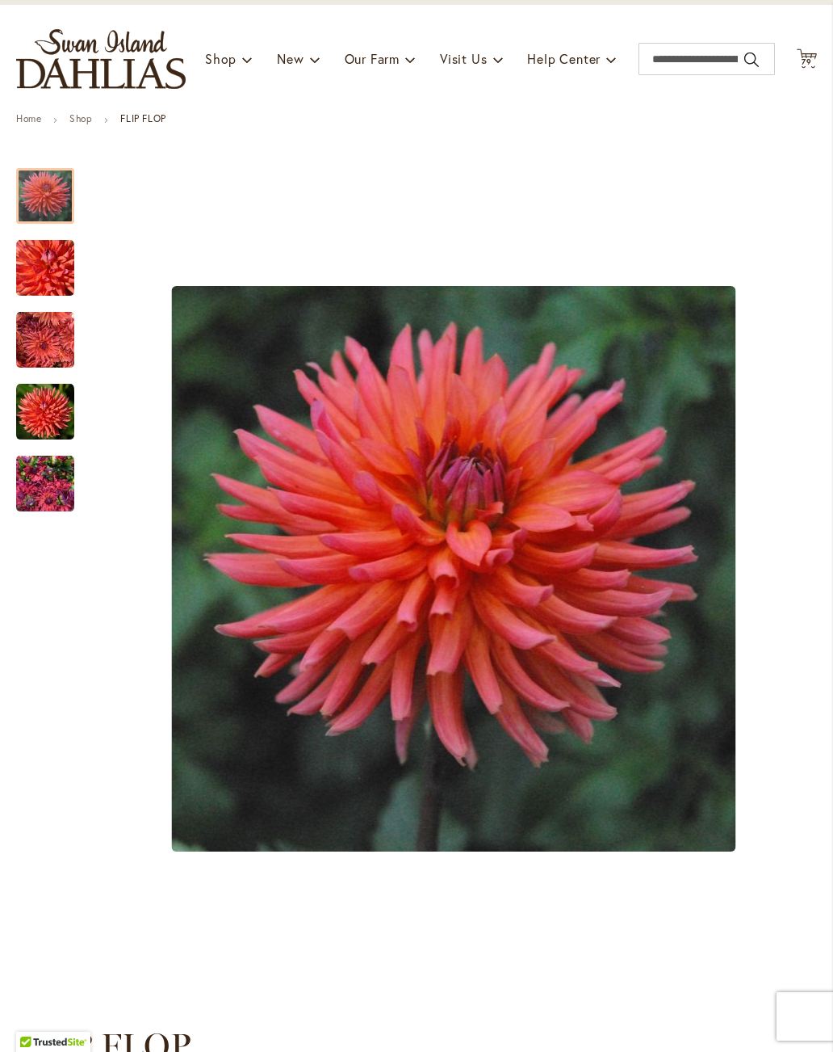
scroll to position [148, 0]
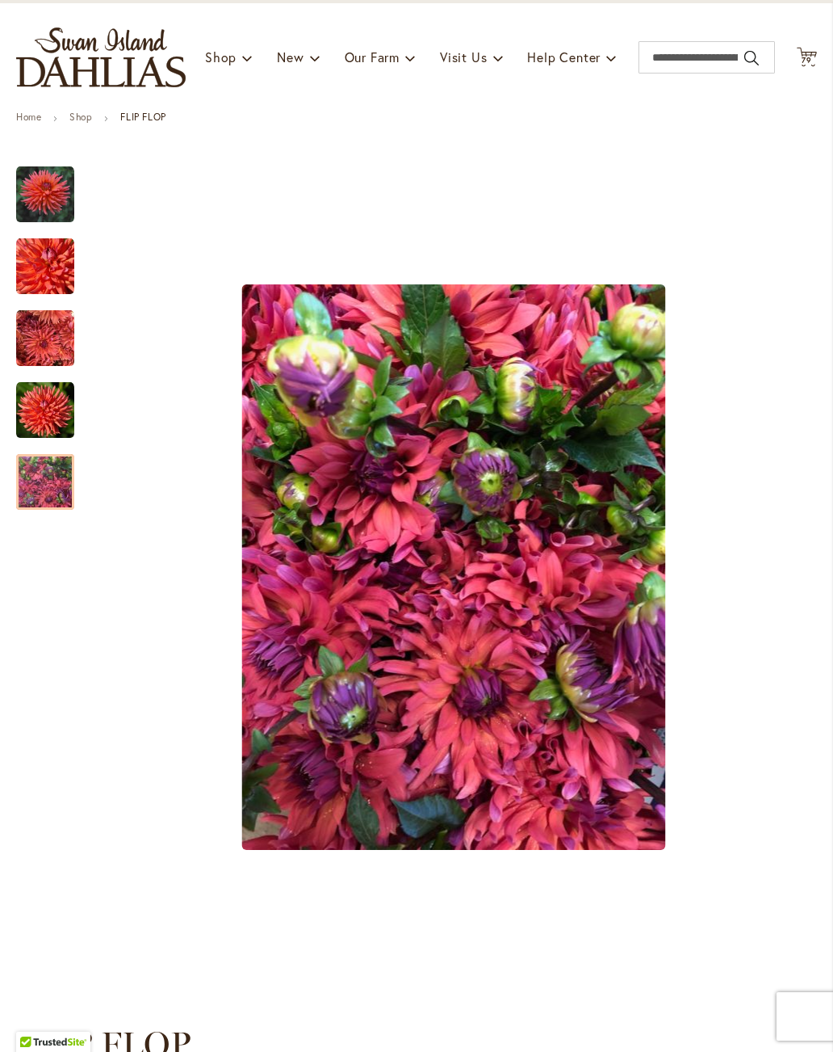
click at [43, 472] on img "FLIP FLOP" at bounding box center [45, 482] width 58 height 78
click at [53, 451] on div "FLIP FLOP" at bounding box center [45, 474] width 58 height 72
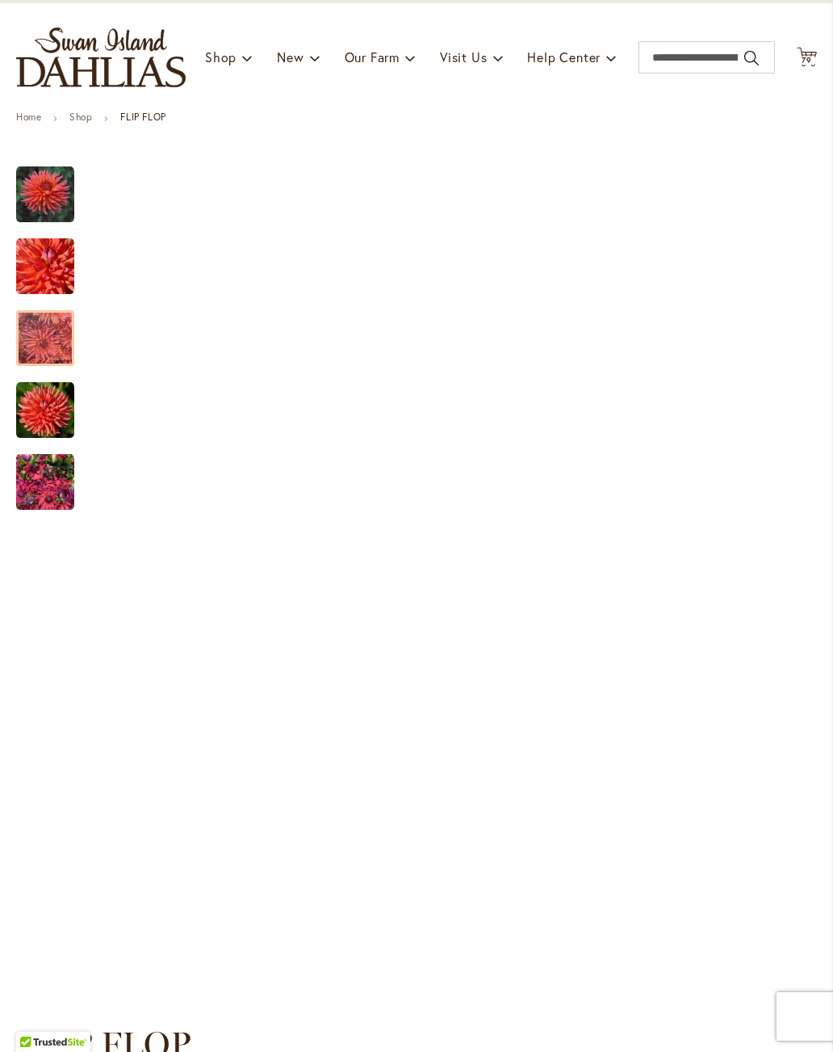
click at [30, 328] on img "FLIP FLOP" at bounding box center [45, 338] width 58 height 58
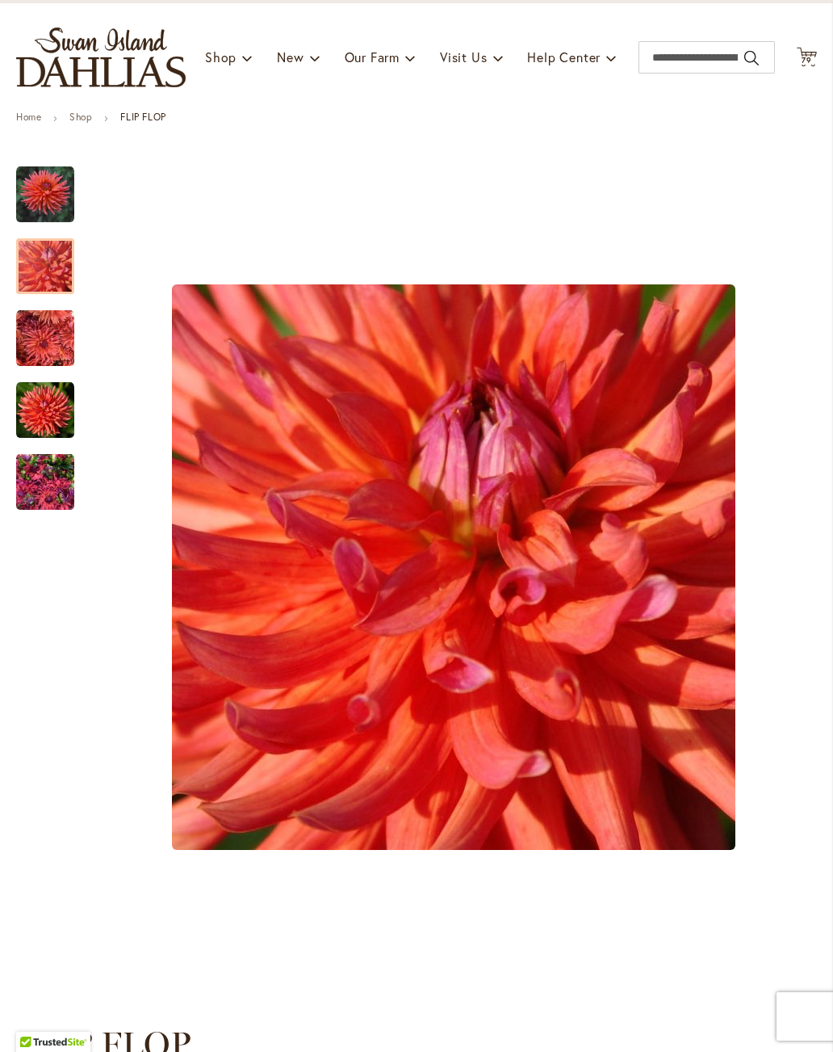
click at [35, 291] on div at bounding box center [45, 266] width 58 height 56
click at [36, 237] on div "FLIP FLOP" at bounding box center [53, 258] width 74 height 72
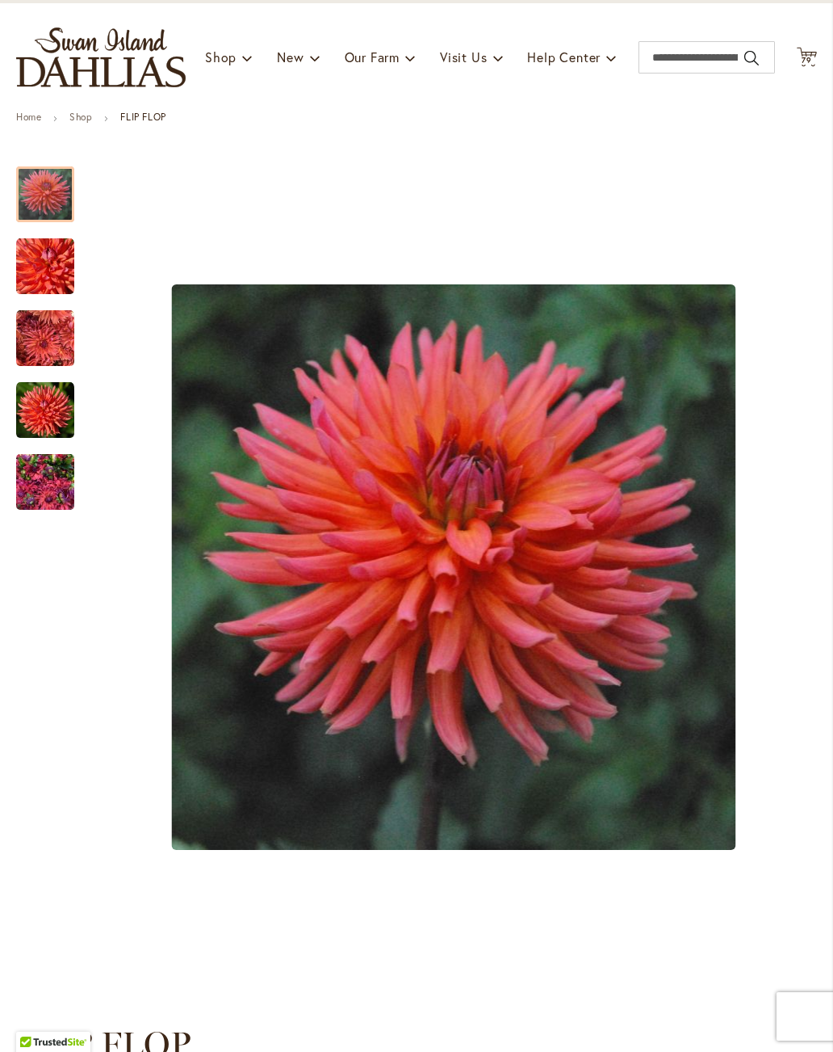
click at [52, 197] on img "FLIP FLOP" at bounding box center [45, 195] width 58 height 58
click at [36, 481] on img "FLIP FLOP" at bounding box center [45, 482] width 58 height 78
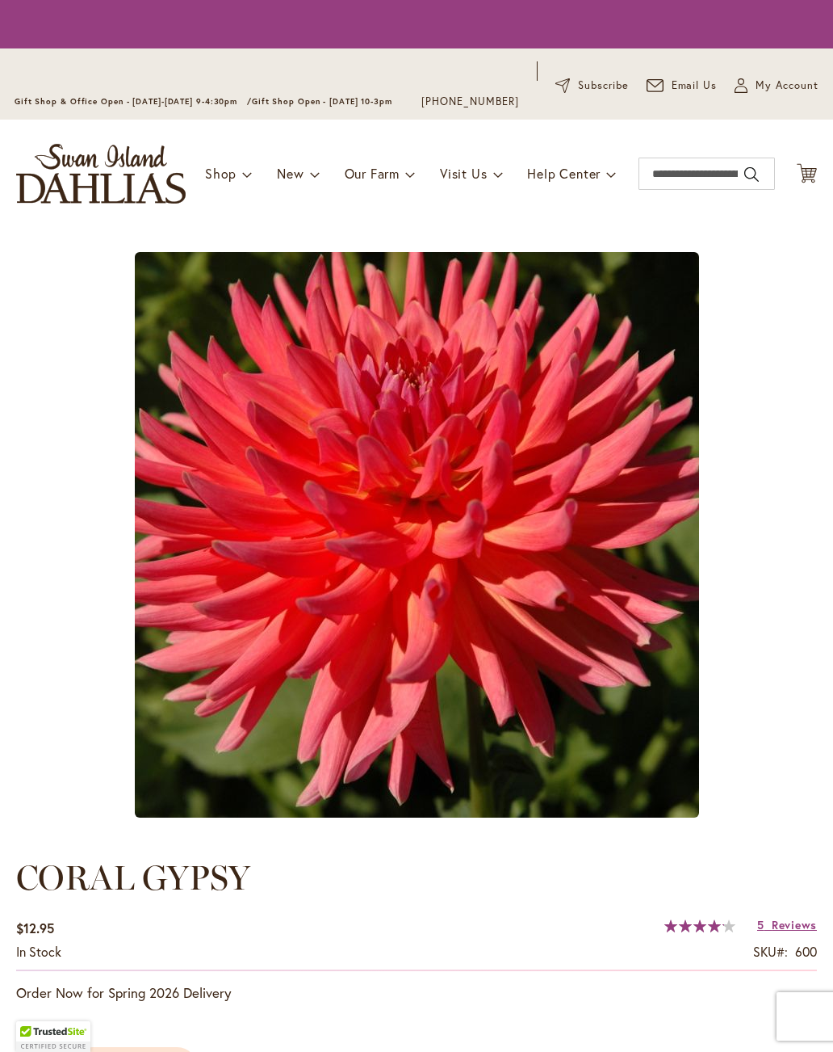
type input "****"
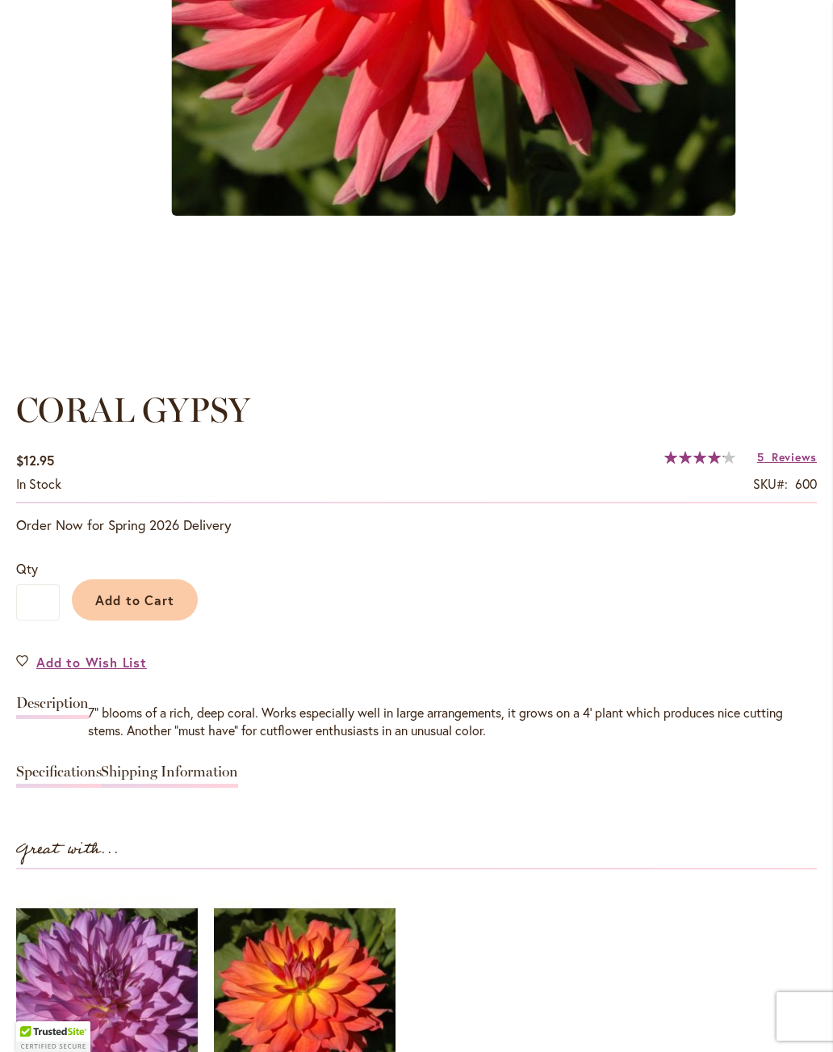
scroll to position [783, 0]
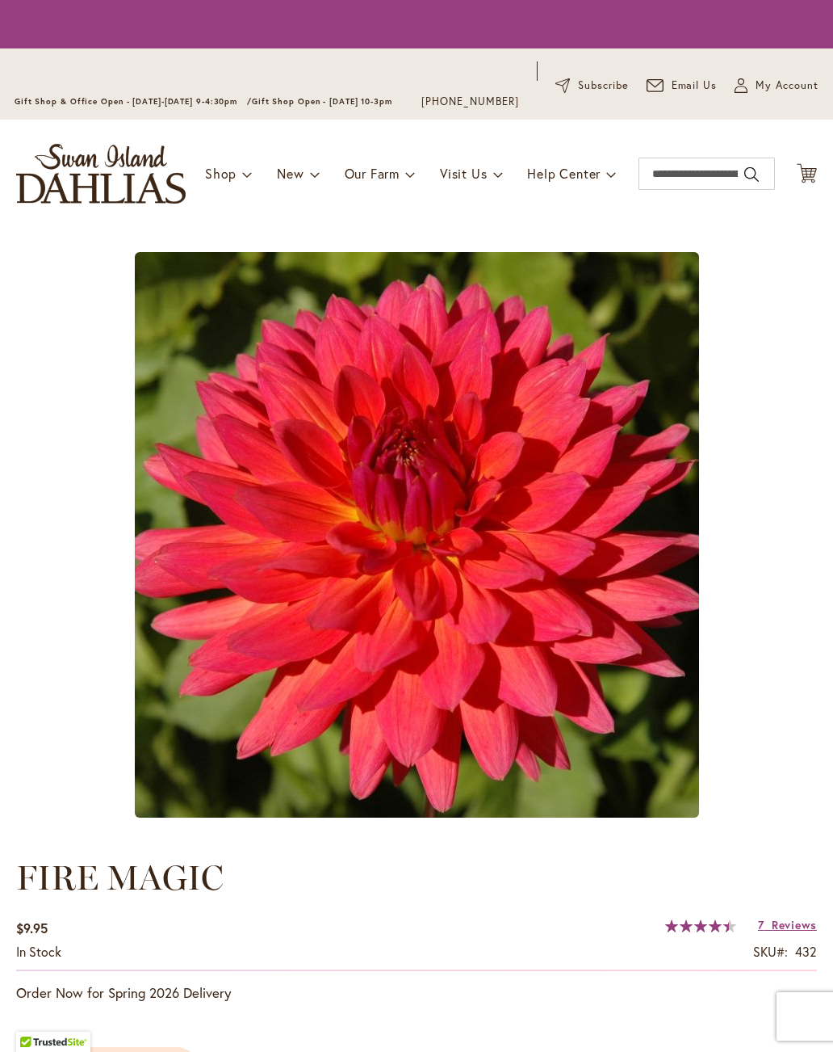
type input "****"
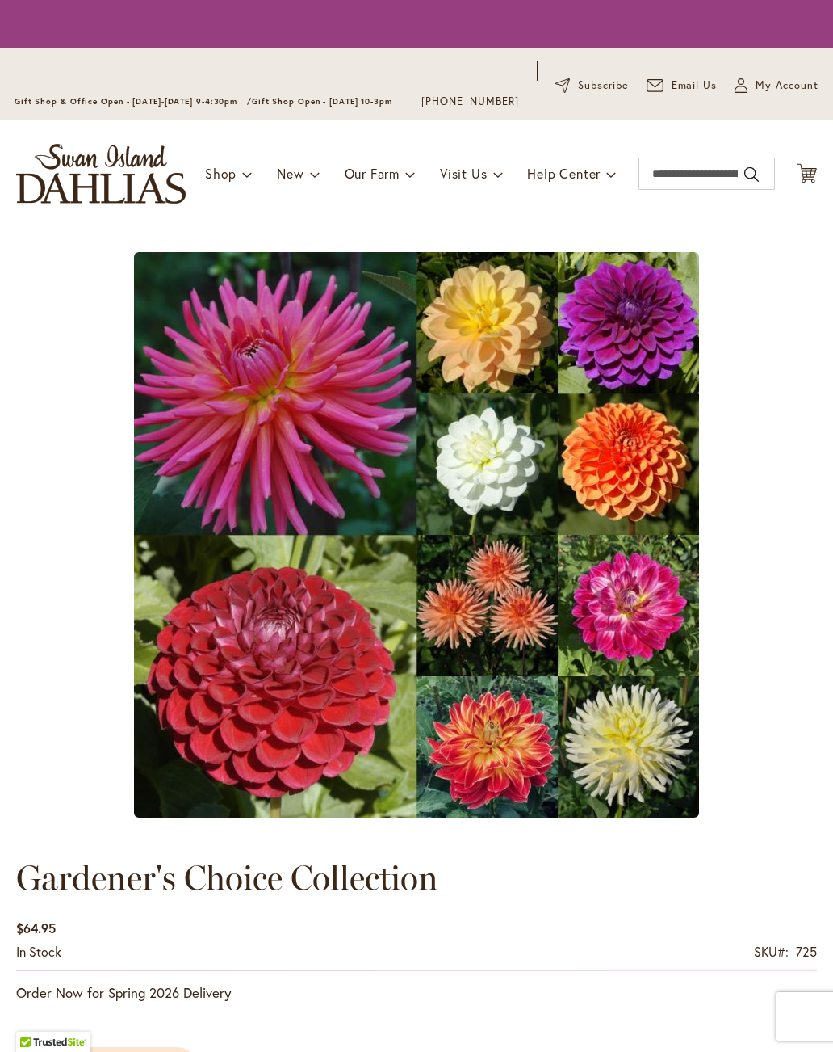
type input "****"
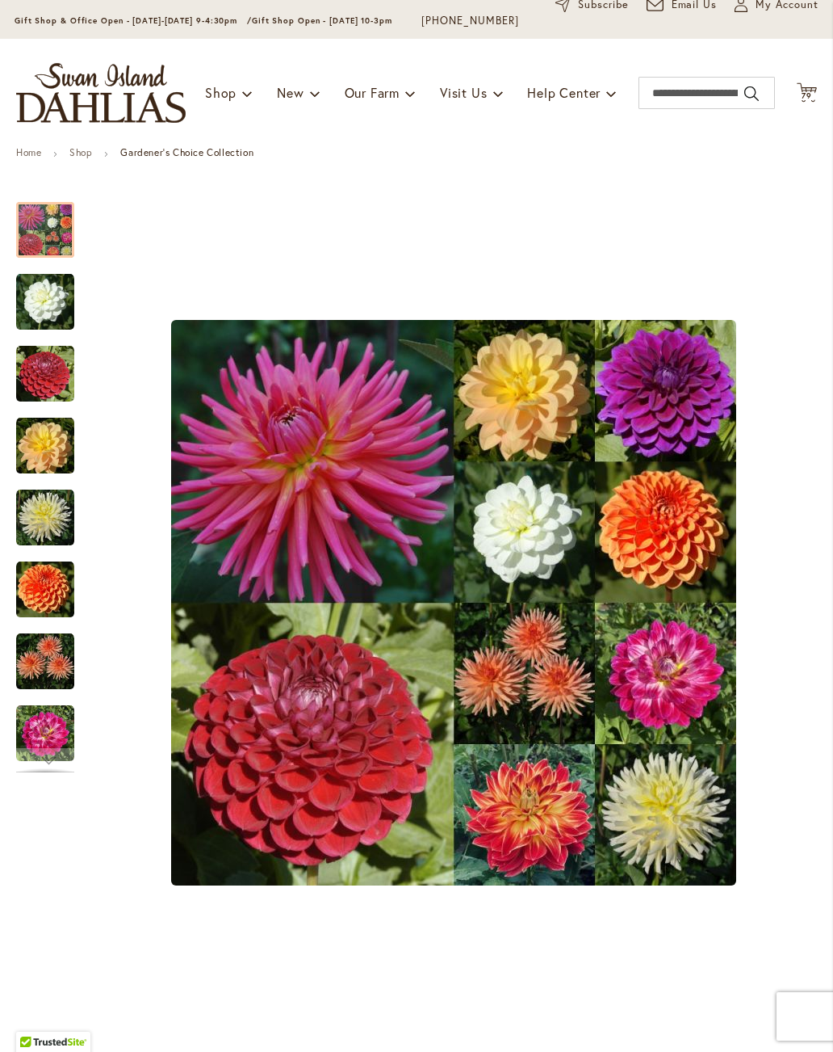
scroll to position [103, 0]
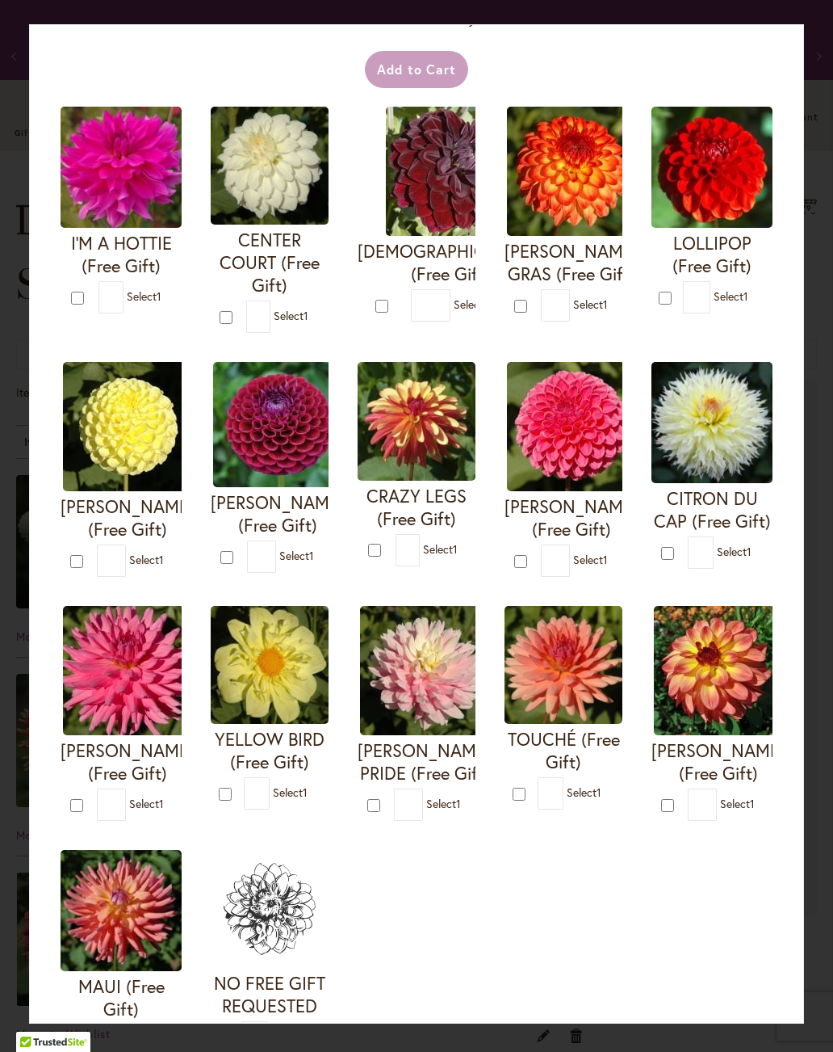
scroll to position [94, 0]
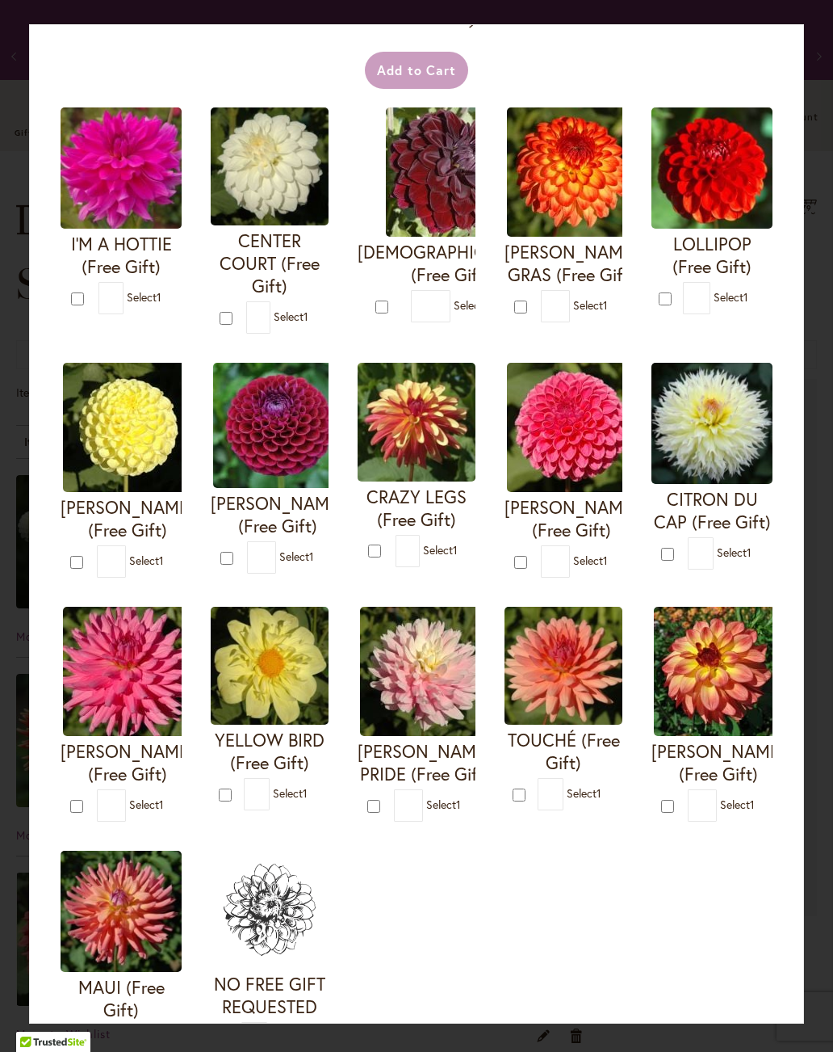
type input "*"
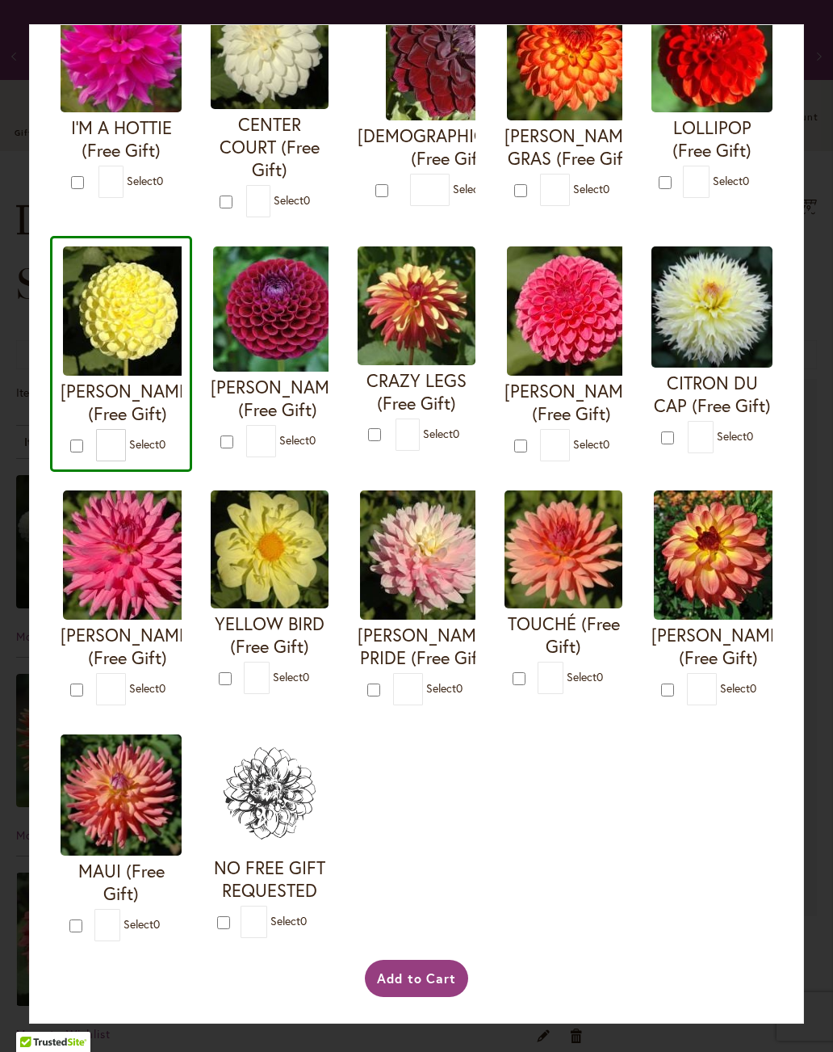
scroll to position [210, 0]
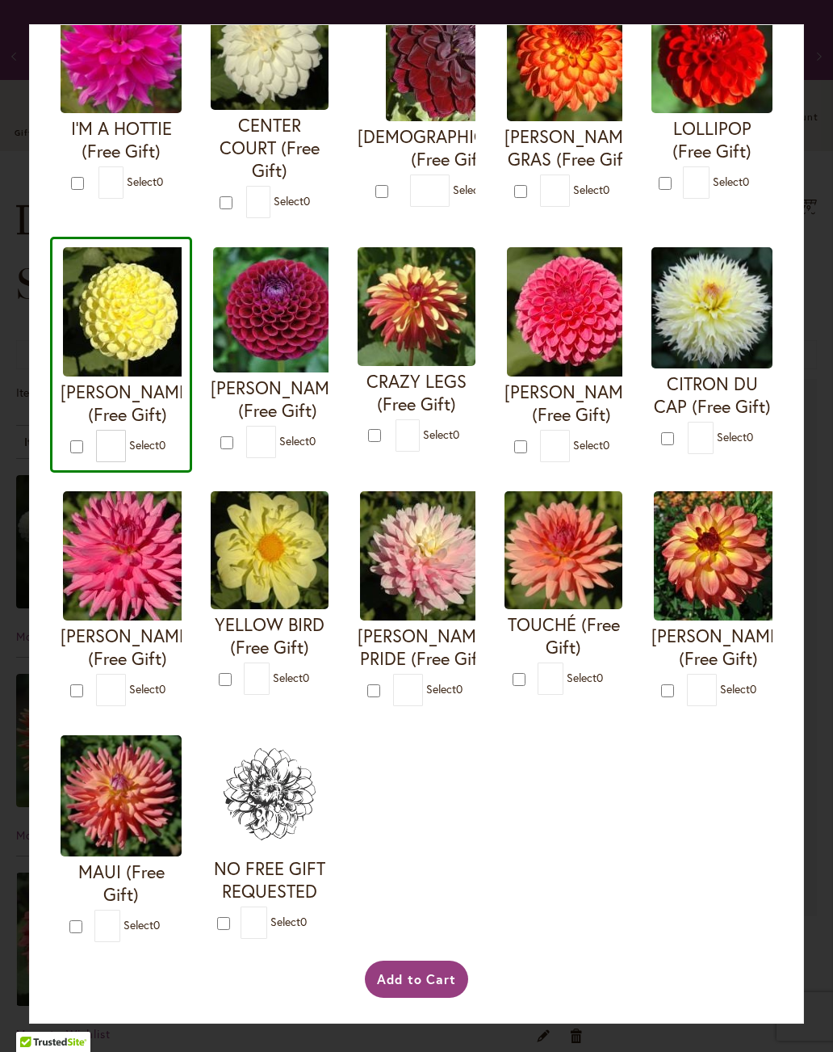
click at [436, 997] on button "Add to Cart" at bounding box center [417, 978] width 104 height 37
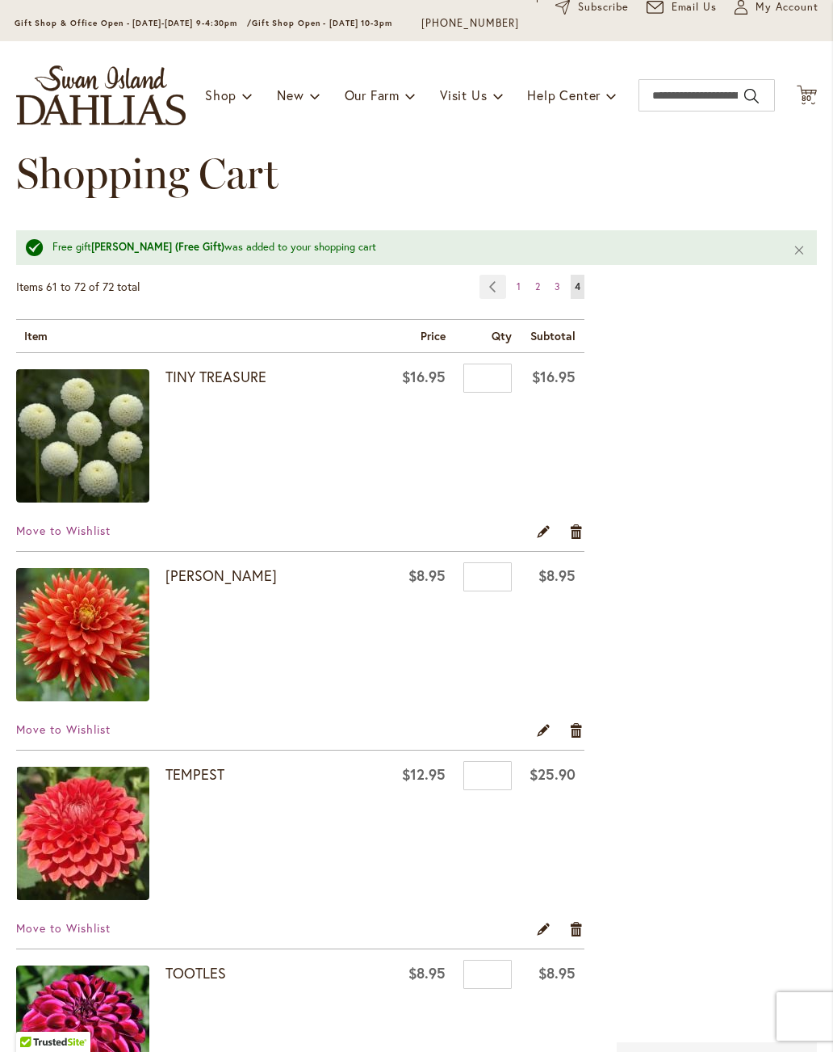
scroll to position [109, 0]
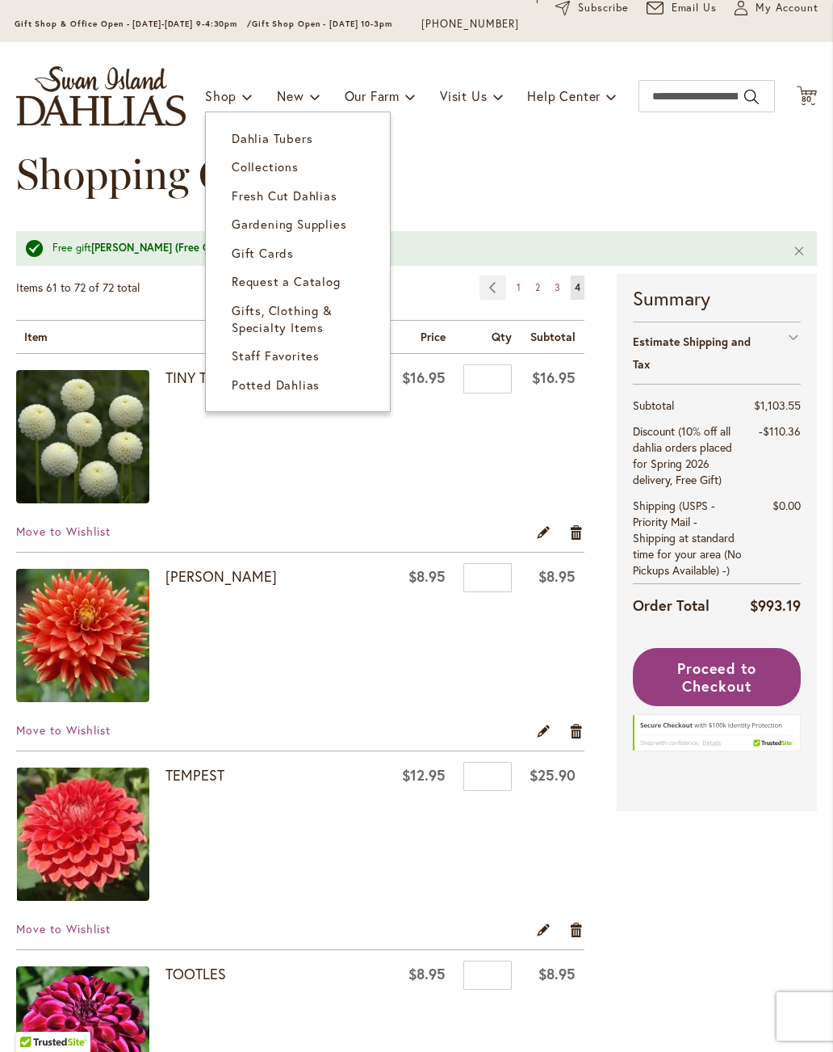
click at [246, 137] on span "Dahlia Tubers" at bounding box center [272, 138] width 81 height 16
